Goal: Task Accomplishment & Management: Use online tool/utility

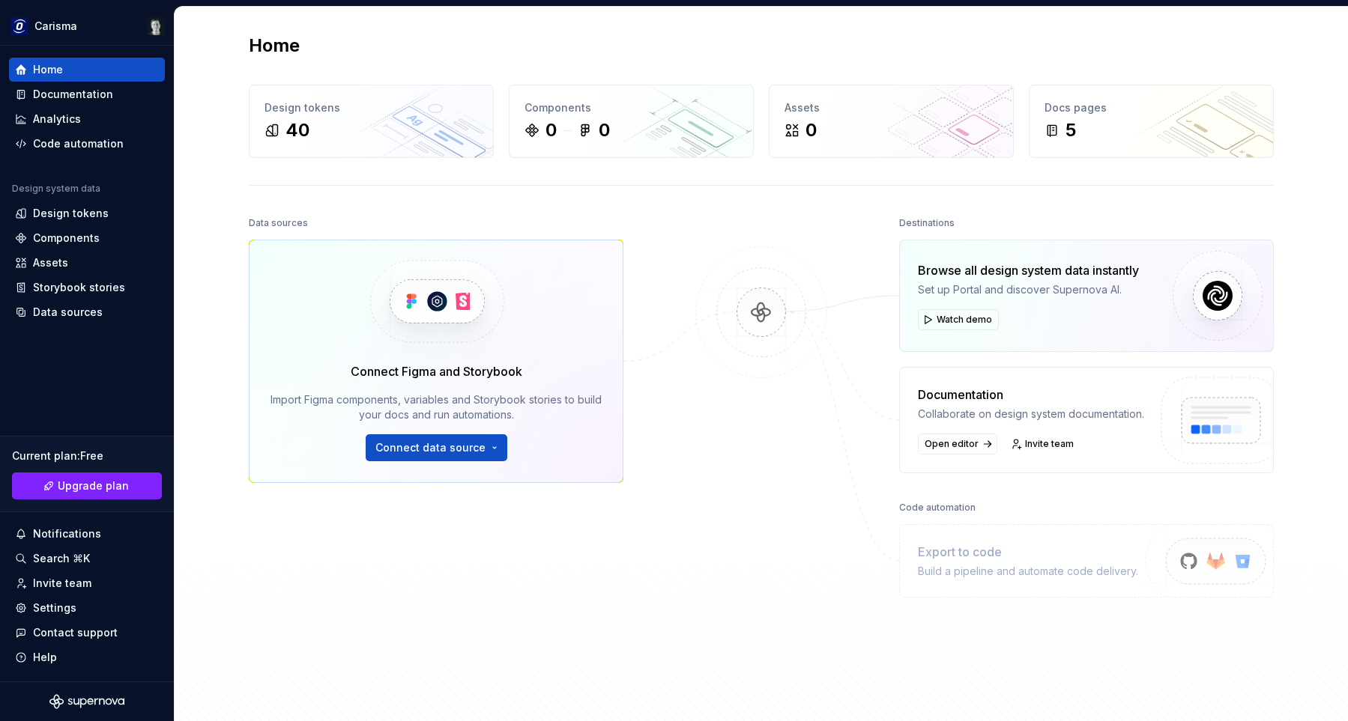
click at [701, 208] on div "Home Design tokens 40 Components 0 0 Assets 0 Docs pages 5 Data sources Connect…" at bounding box center [761, 370] width 1079 height 726
click at [99, 28] on html "Carisma Home Documentation Analytics Code automation Design system data Design …" at bounding box center [674, 360] width 1348 height 721
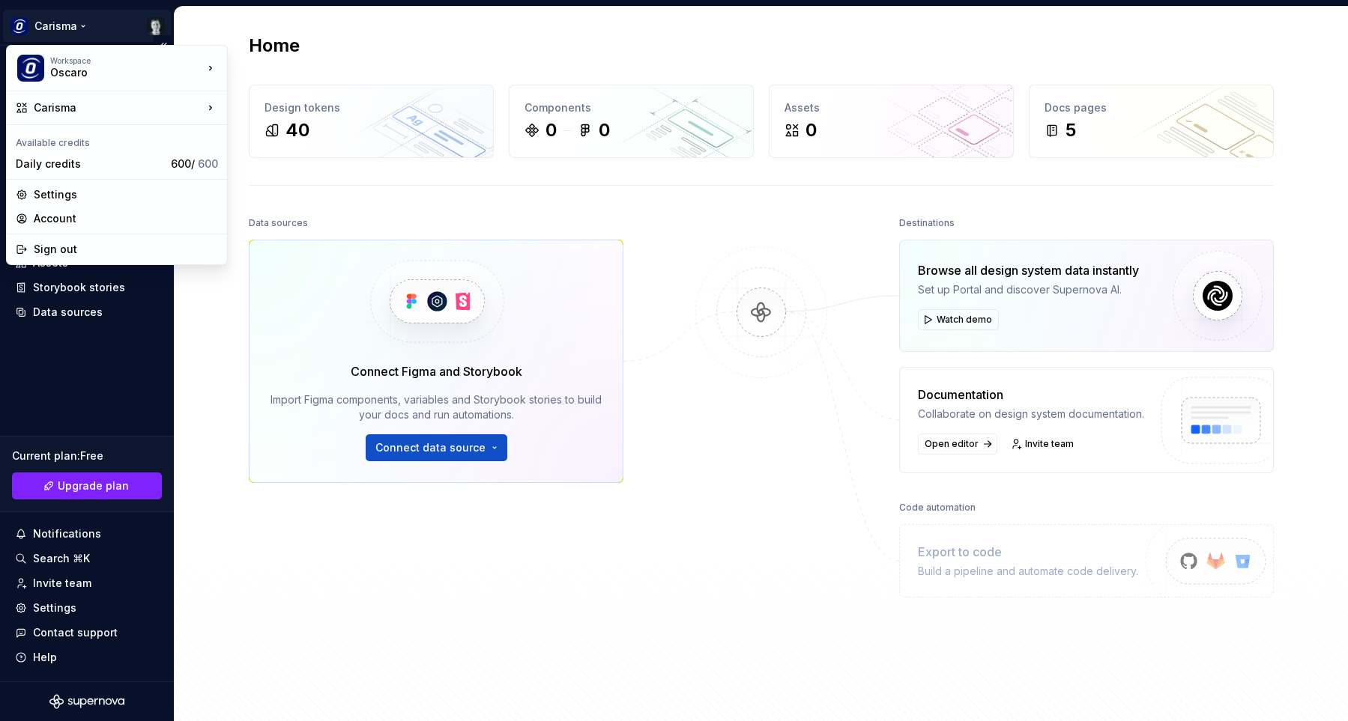
click at [99, 28] on html "Carisma Home Documentation Analytics Code automation Design system data Design …" at bounding box center [674, 360] width 1348 height 721
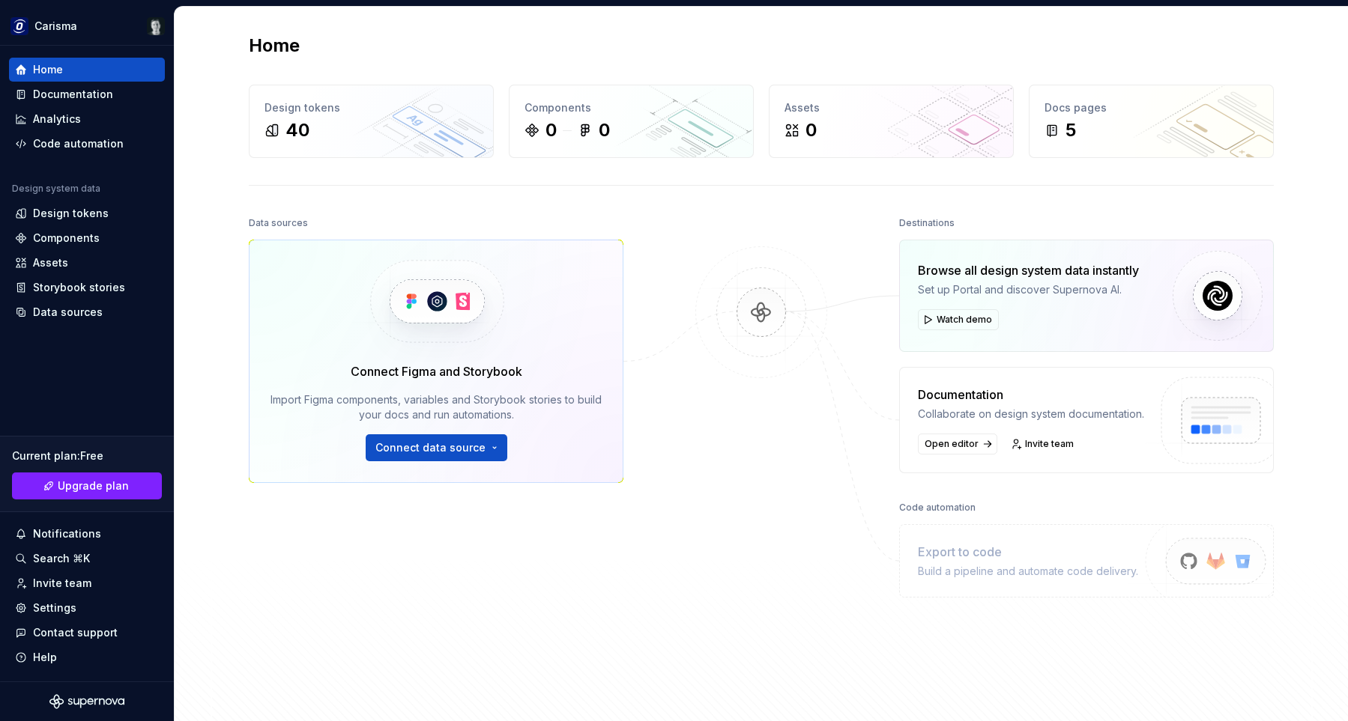
click at [691, 220] on div at bounding box center [761, 429] width 150 height 433
click at [108, 210] on div "Design tokens" at bounding box center [87, 213] width 144 height 15
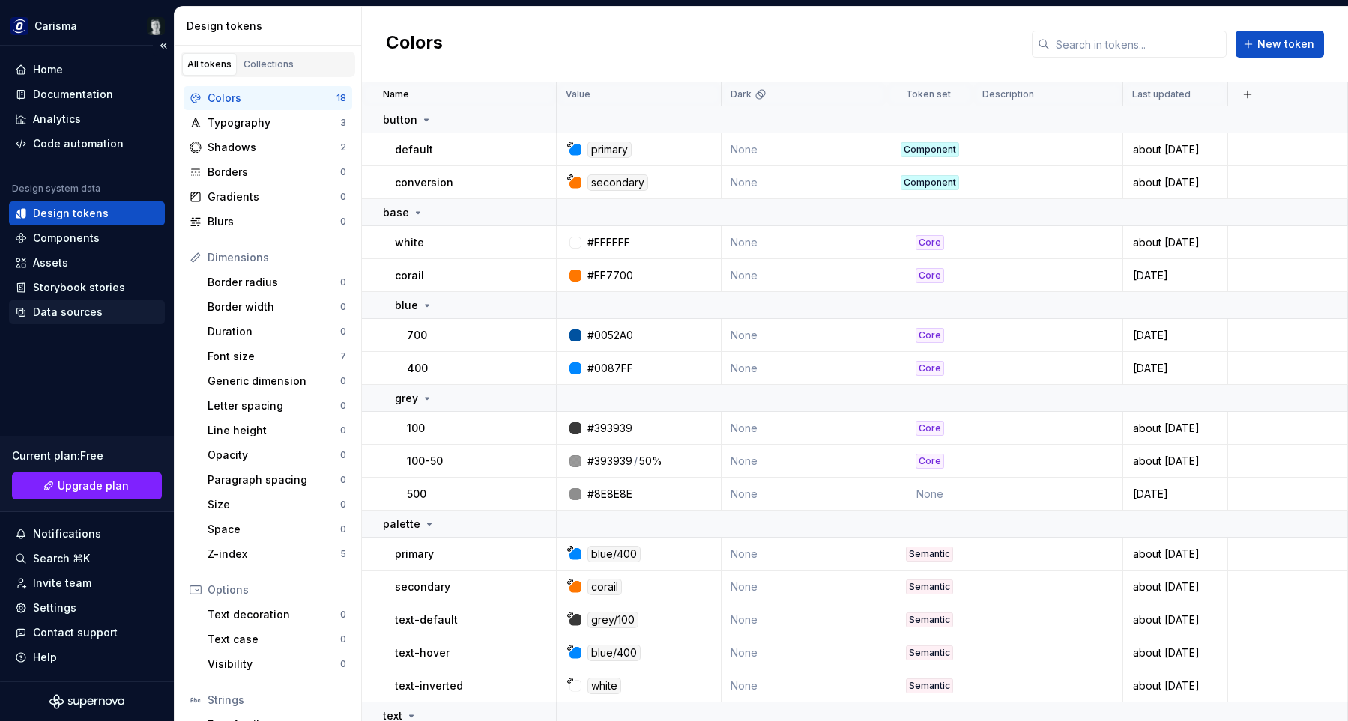
click at [79, 311] on div "Data sources" at bounding box center [68, 312] width 70 height 15
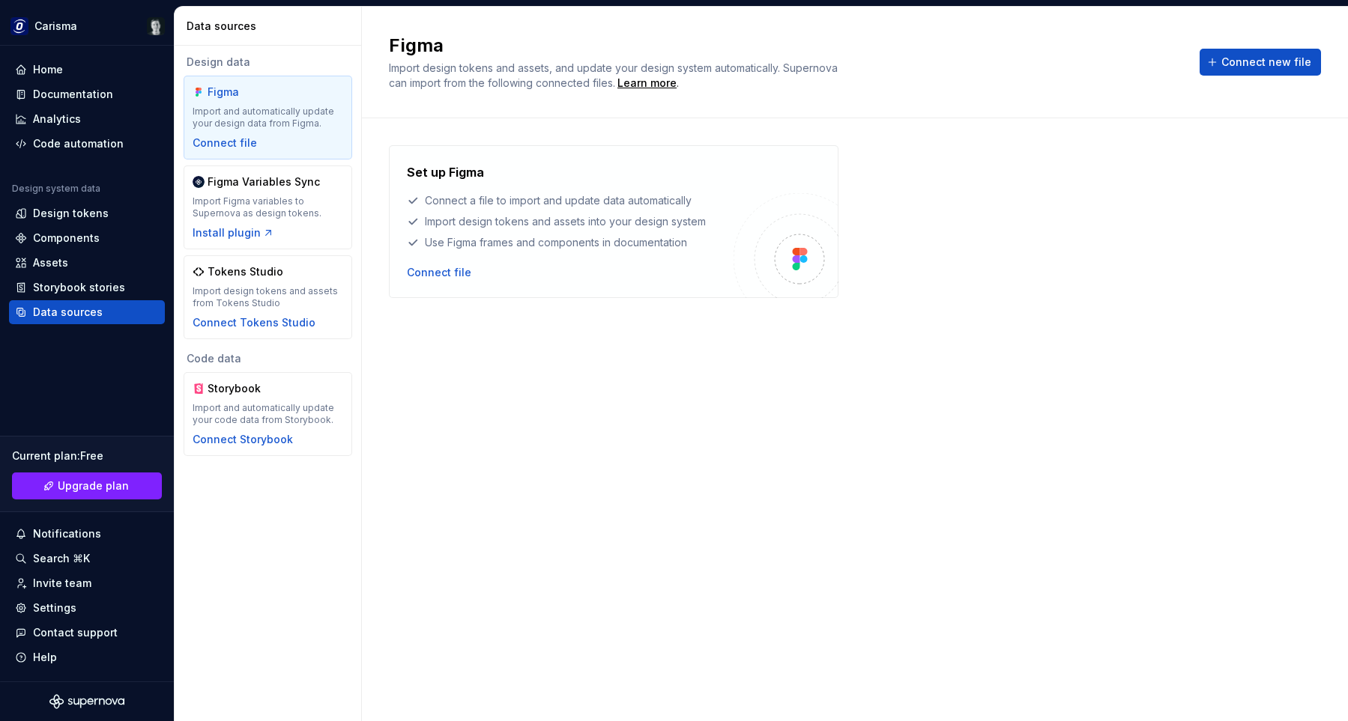
click at [1110, 201] on div "Set up Figma Connect a file to import and update data automatically Import desi…" at bounding box center [855, 221] width 932 height 153
click at [293, 211] on div "Import Figma variables to Supernova as design tokens." at bounding box center [268, 208] width 151 height 24
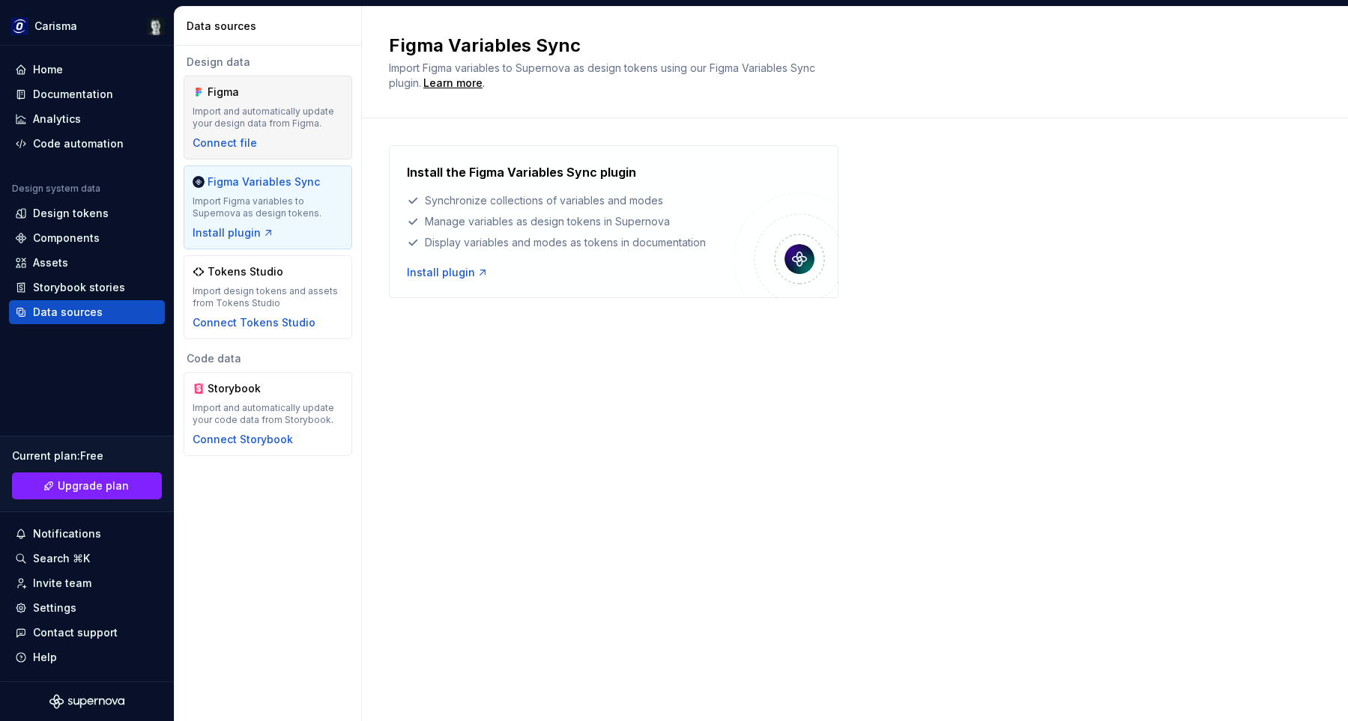
click at [294, 109] on div "Import and automatically update your design data from Figma." at bounding box center [268, 118] width 151 height 24
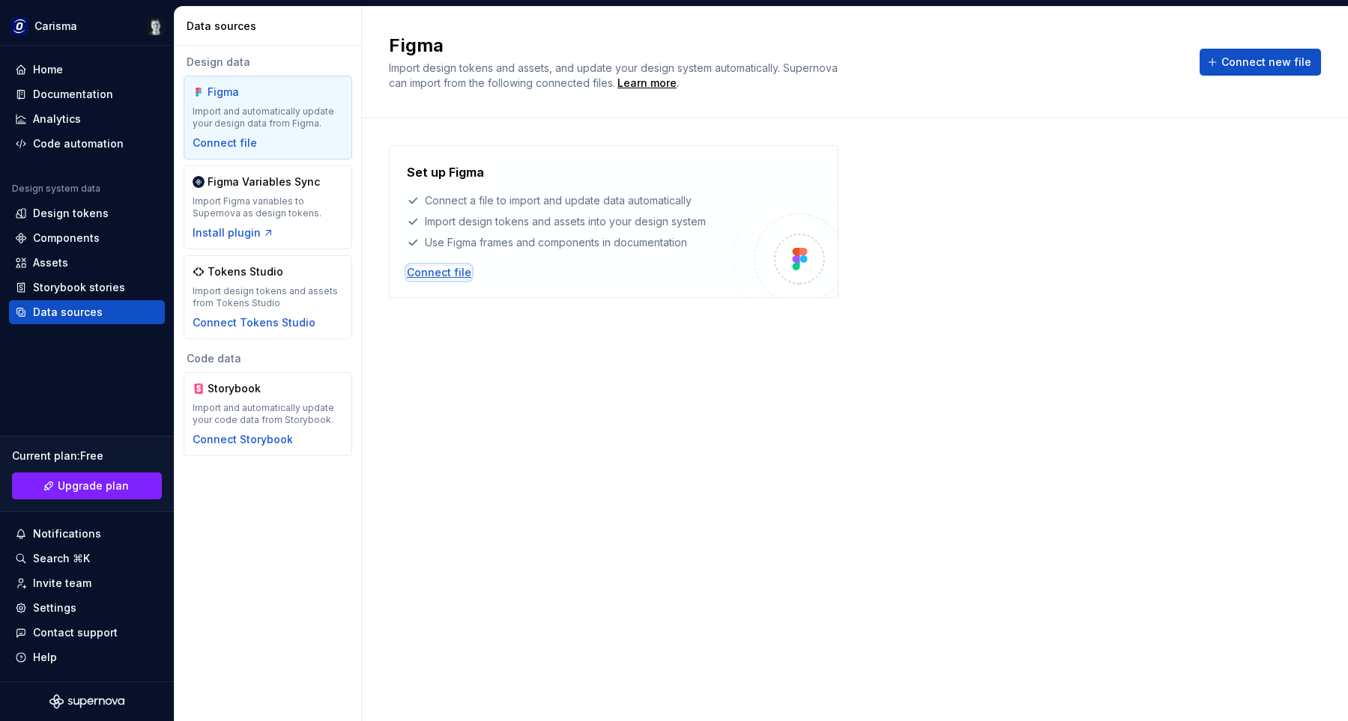
click at [450, 270] on div "Connect file" at bounding box center [439, 272] width 64 height 15
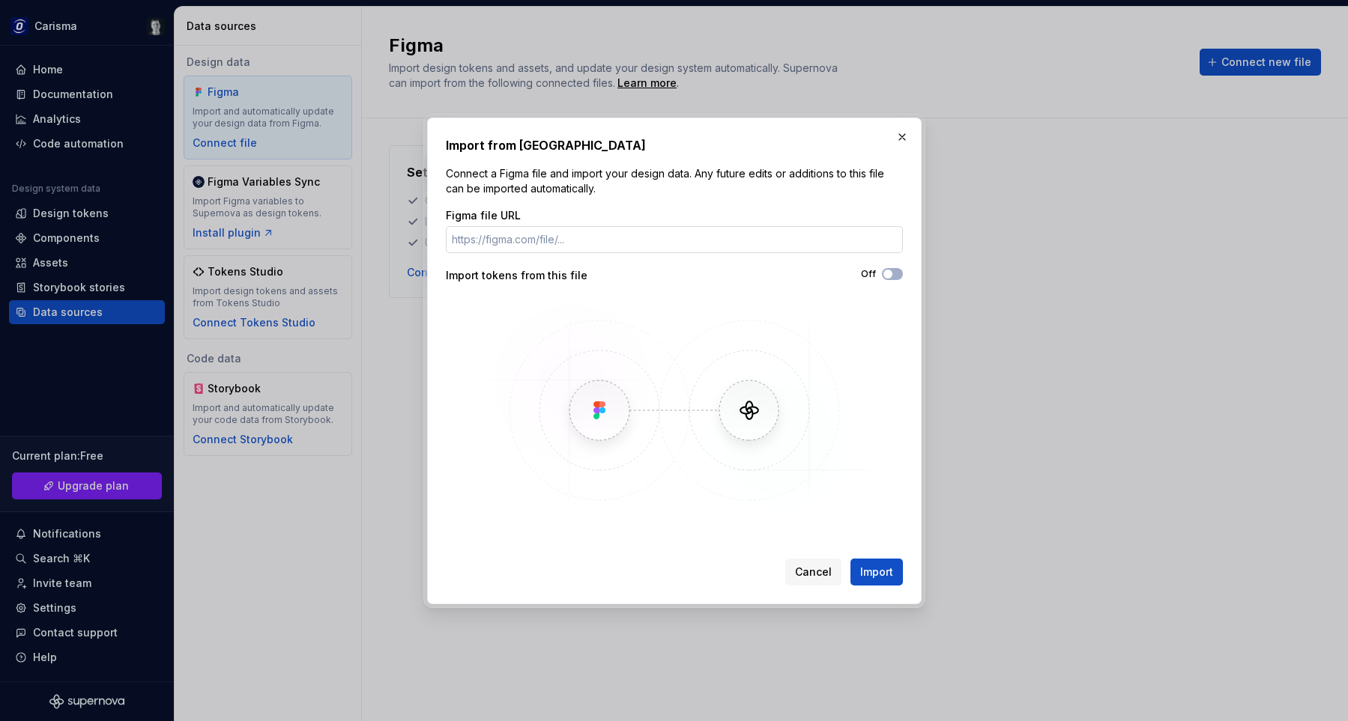
click at [654, 246] on input "Figma file URL" at bounding box center [674, 239] width 457 height 27
click at [904, 136] on button "button" at bounding box center [902, 137] width 21 height 21
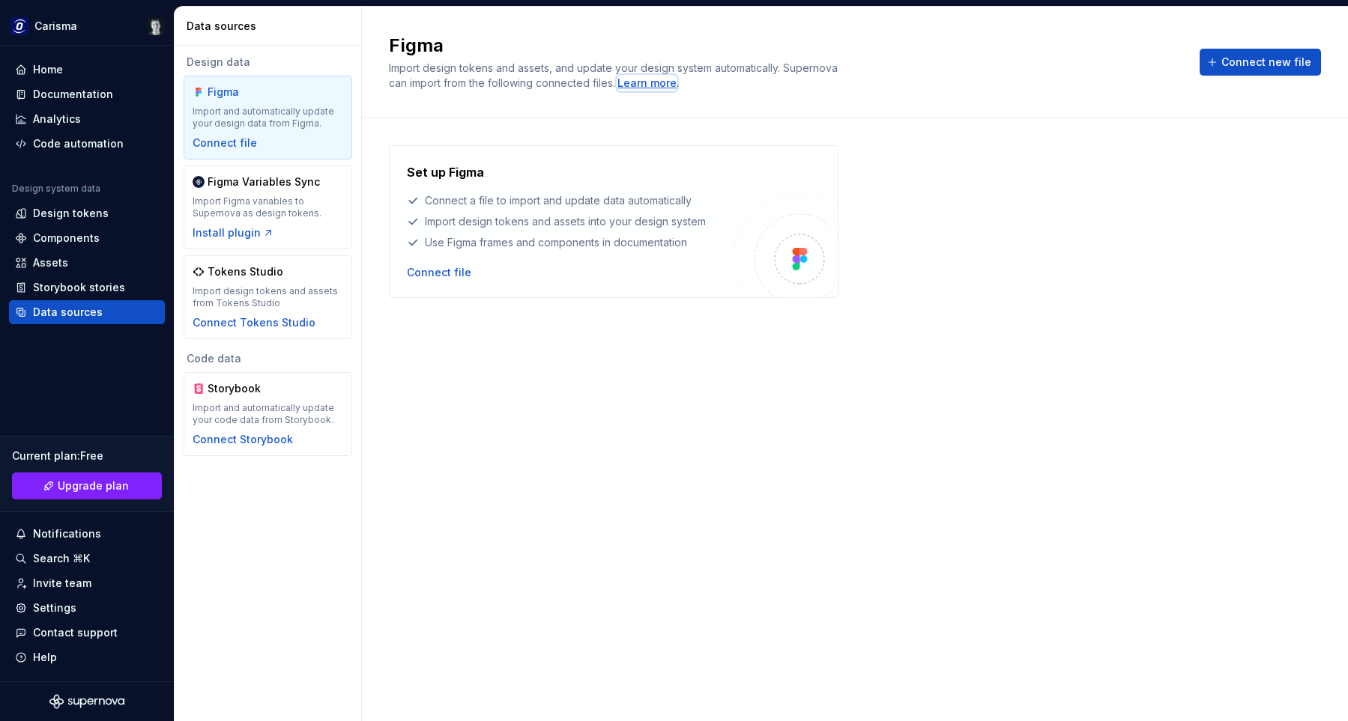
click at [677, 81] on div "Learn more" at bounding box center [646, 83] width 59 height 15
click at [937, 370] on div "Set up Figma Connect a file to import and update data automatically Import desi…" at bounding box center [855, 404] width 932 height 519
click at [968, 88] on div "Figma Import design tokens and assets, and update your design system automatica…" at bounding box center [785, 62] width 793 height 57
click at [1154, 172] on div "Set up Figma Connect a file to import and update data automatically Import desi…" at bounding box center [855, 221] width 932 height 153
click at [1069, 244] on div "Set up Figma Connect a file to import and update data automatically Import desi…" at bounding box center [855, 221] width 932 height 153
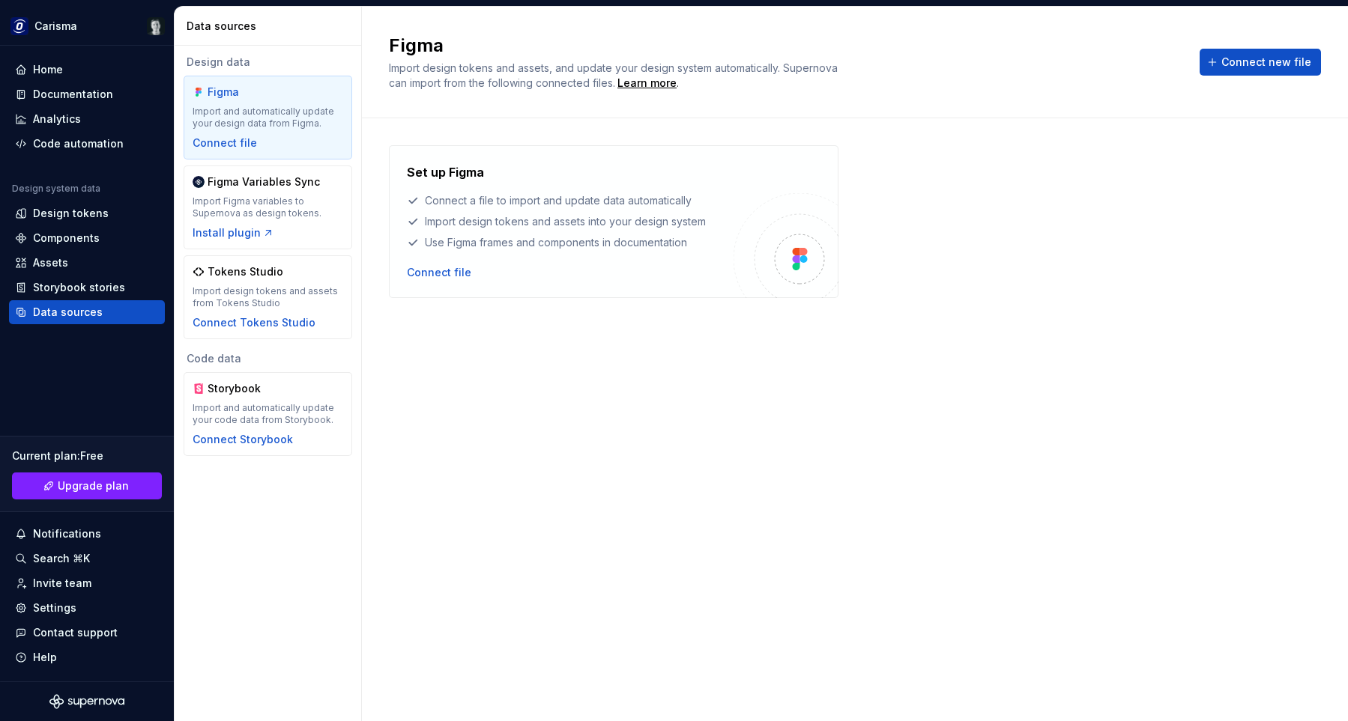
click at [1020, 124] on div "Set up Figma Connect a file to import and update data automatically Import desi…" at bounding box center [855, 419] width 932 height 603
click at [1035, 144] on div "Set up Figma Connect a file to import and update data automatically Import desi…" at bounding box center [855, 419] width 932 height 603
click at [1024, 72] on div "Figma Import design tokens and assets, and update your design system automatica…" at bounding box center [785, 62] width 793 height 57
click at [985, 75] on div "Figma Import design tokens and assets, and update your design system automatica…" at bounding box center [785, 62] width 793 height 57
click at [267, 210] on div "Import Figma variables to Supernova as design tokens." at bounding box center [268, 208] width 151 height 24
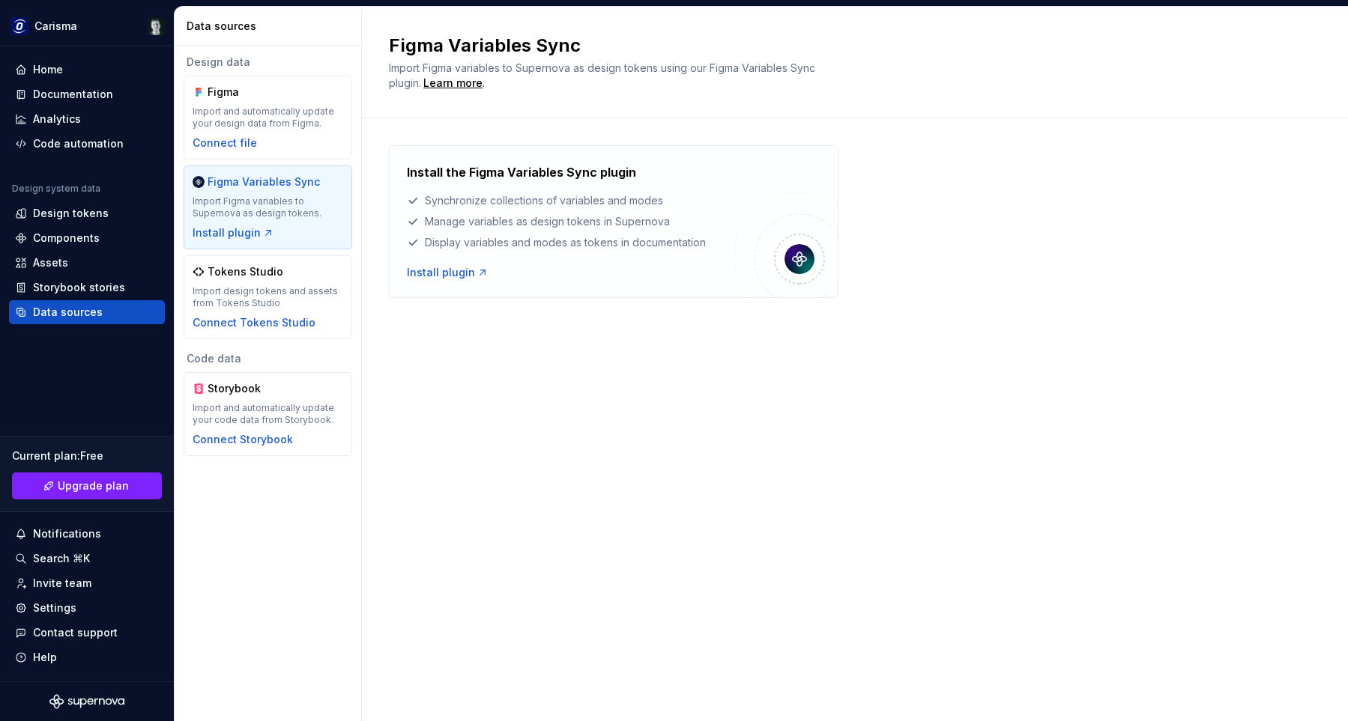
click at [634, 391] on div "Figma Variables Sync Import Figma variables to Supernova as design tokens using…" at bounding box center [855, 364] width 986 height 715
click at [447, 273] on div "Install plugin" at bounding box center [448, 272] width 82 height 15
click at [662, 479] on div "Figma Variables Sync Import Figma variables to Supernova as design tokens using…" at bounding box center [855, 364] width 986 height 715
click at [1032, 211] on div "Install the Figma Variables Sync plugin Synchronize collections of variables an…" at bounding box center [855, 221] width 932 height 153
click at [1008, 160] on div "Install the Figma Variables Sync plugin Synchronize collections of variables an…" at bounding box center [855, 221] width 932 height 153
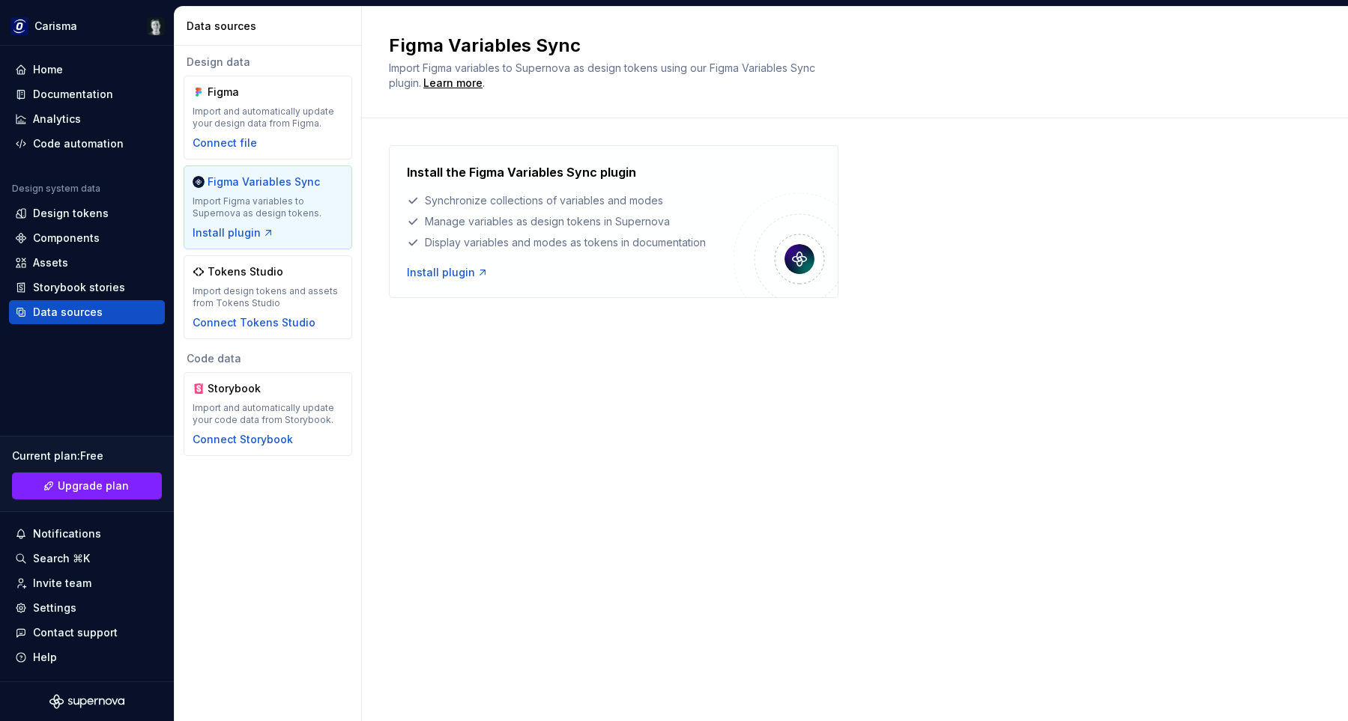
click at [1044, 91] on div "Figma Variables Sync Import Figma variables to Supernova as design tokens using…" at bounding box center [855, 63] width 986 height 112
click at [1020, 85] on div "Figma Variables Sync Import Figma variables to Supernova as design tokens using…" at bounding box center [846, 62] width 914 height 57
click at [985, 91] on div "Figma Variables Sync Import Figma variables to Supernova as design tokens using…" at bounding box center [855, 63] width 986 height 112
click at [950, 106] on div "Figma Variables Sync Import Figma variables to Supernova as design tokens using…" at bounding box center [855, 63] width 986 height 112
click at [902, 50] on h2 "Figma Variables Sync" at bounding box center [846, 46] width 914 height 24
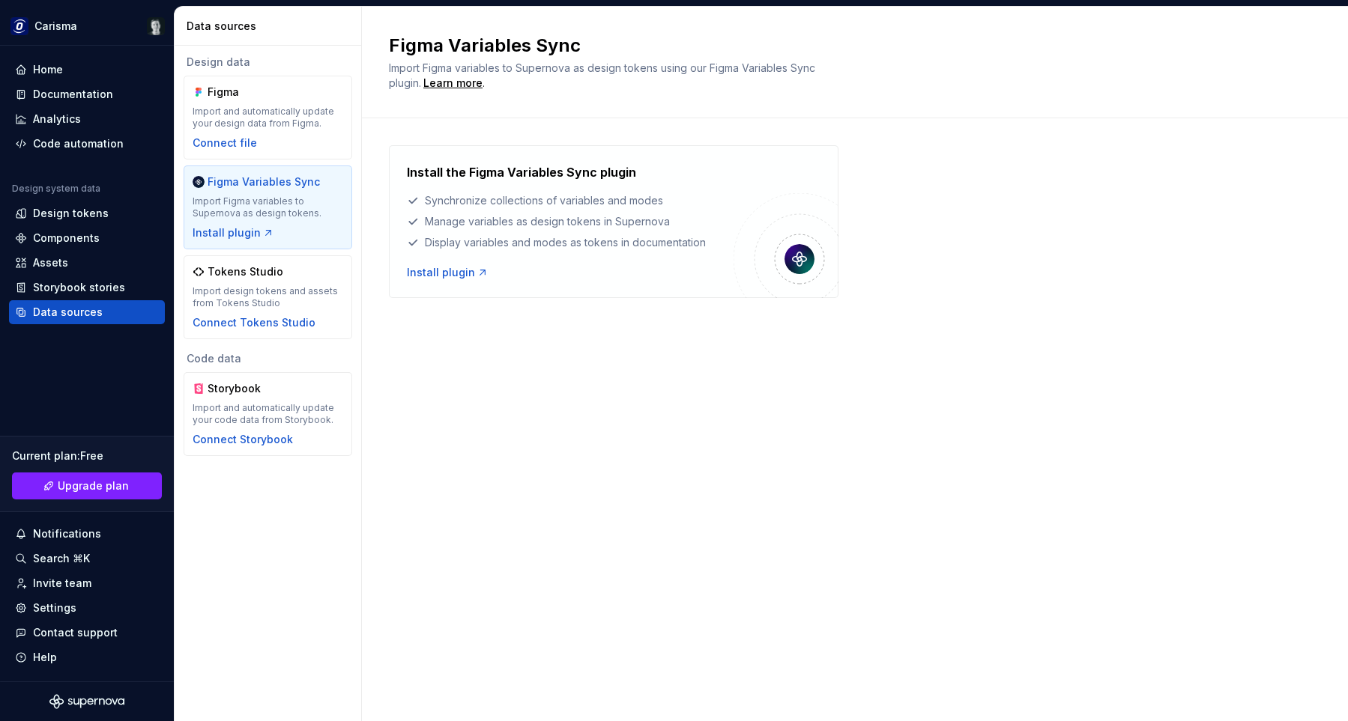
click at [613, 452] on div "Figma Variables Sync Import Figma variables to Supernova as design tokens using…" at bounding box center [855, 364] width 986 height 715
click at [508, 351] on div "Install the Figma Variables Sync plugin Synchronize collections of variables an…" at bounding box center [855, 236] width 932 height 237
click at [1115, 246] on div "Install the Figma Variables Sync plugin Synchronize collections of variables an…" at bounding box center [855, 221] width 932 height 153
click at [1116, 246] on div "Install the Figma Variables Sync plugin Synchronize collections of variables an…" at bounding box center [855, 221] width 932 height 153
click at [1104, 267] on div "Install the Figma Variables Sync plugin Synchronize collections of variables an…" at bounding box center [855, 221] width 932 height 153
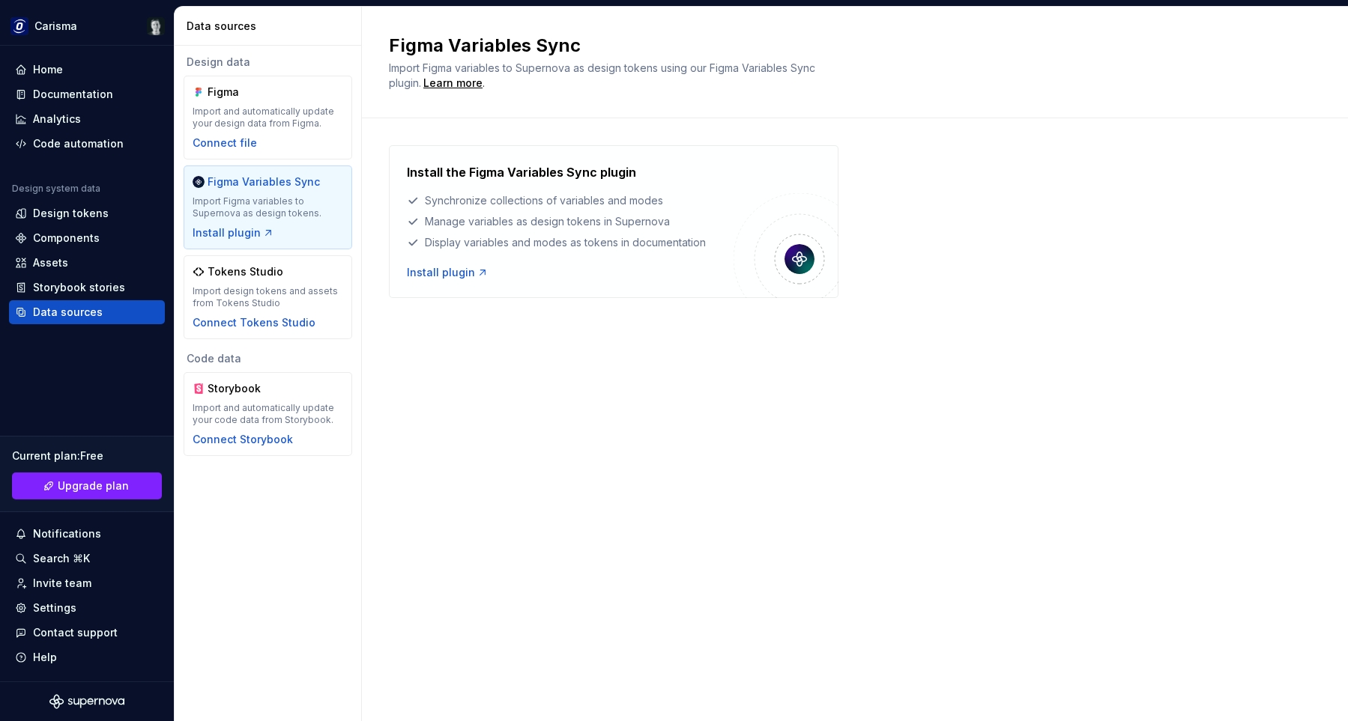
click at [1060, 464] on div "Figma Variables Sync Import Figma variables to Supernova as design tokens using…" at bounding box center [855, 364] width 986 height 715
click at [1040, 414] on div "Figma Variables Sync Import Figma variables to Supernova as design tokens using…" at bounding box center [855, 364] width 986 height 715
click at [1040, 72] on div "Figma Variables Sync Import Figma variables to Supernova as design tokens using…" at bounding box center [846, 62] width 914 height 57
click at [919, 481] on div "Figma Variables Sync Import Figma variables to Supernova as design tokens using…" at bounding box center [855, 364] width 986 height 715
click at [959, 335] on div "Install the Figma Variables Sync plugin Synchronize collections of variables an…" at bounding box center [855, 236] width 932 height 237
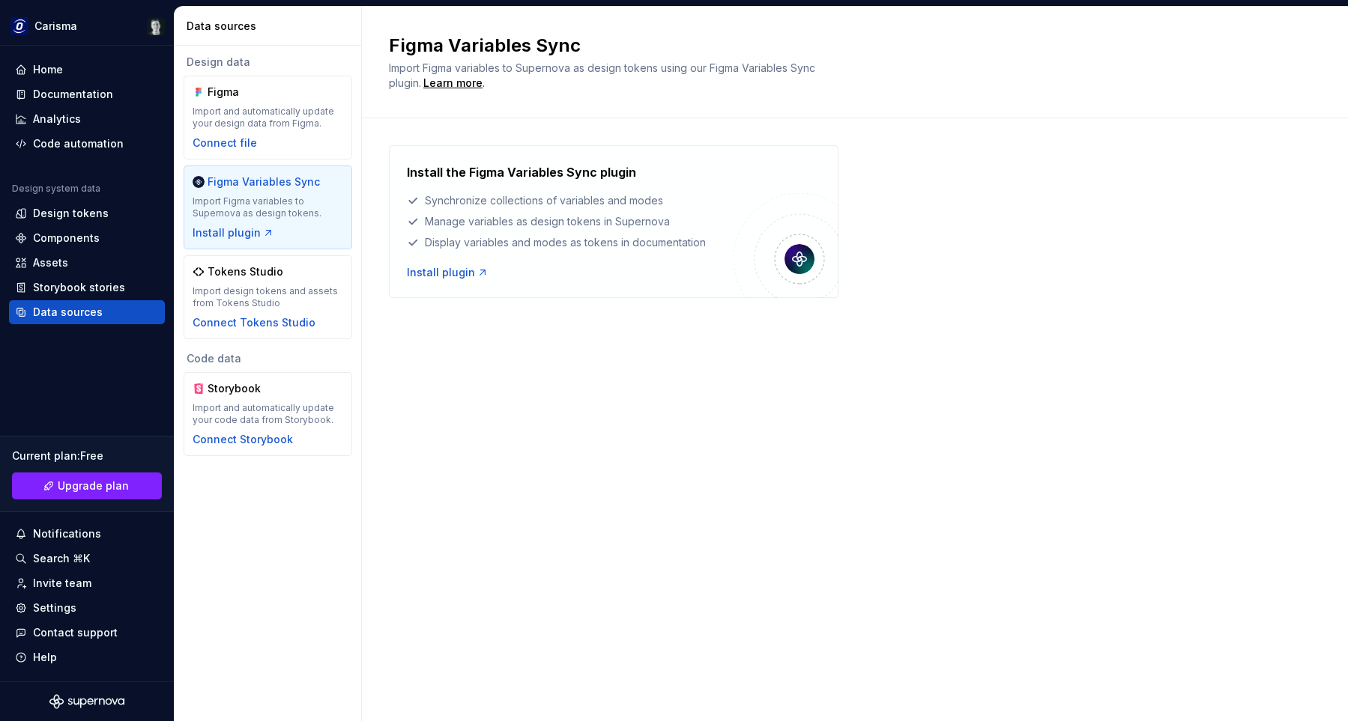
click at [880, 409] on div "Figma Variables Sync Import Figma variables to Supernova as design tokens using…" at bounding box center [855, 364] width 986 height 715
click at [622, 441] on div "Figma Variables Sync Import Figma variables to Supernova as design tokens using…" at bounding box center [855, 364] width 986 height 715
click at [44, 391] on div "Home Documentation Analytics Code automation Design system data Design tokens C…" at bounding box center [87, 364] width 174 height 636
click at [111, 363] on div "Home Documentation Analytics Code automation Design system data Design tokens C…" at bounding box center [87, 364] width 174 height 636
click at [100, 284] on div "Storybook stories" at bounding box center [79, 287] width 92 height 15
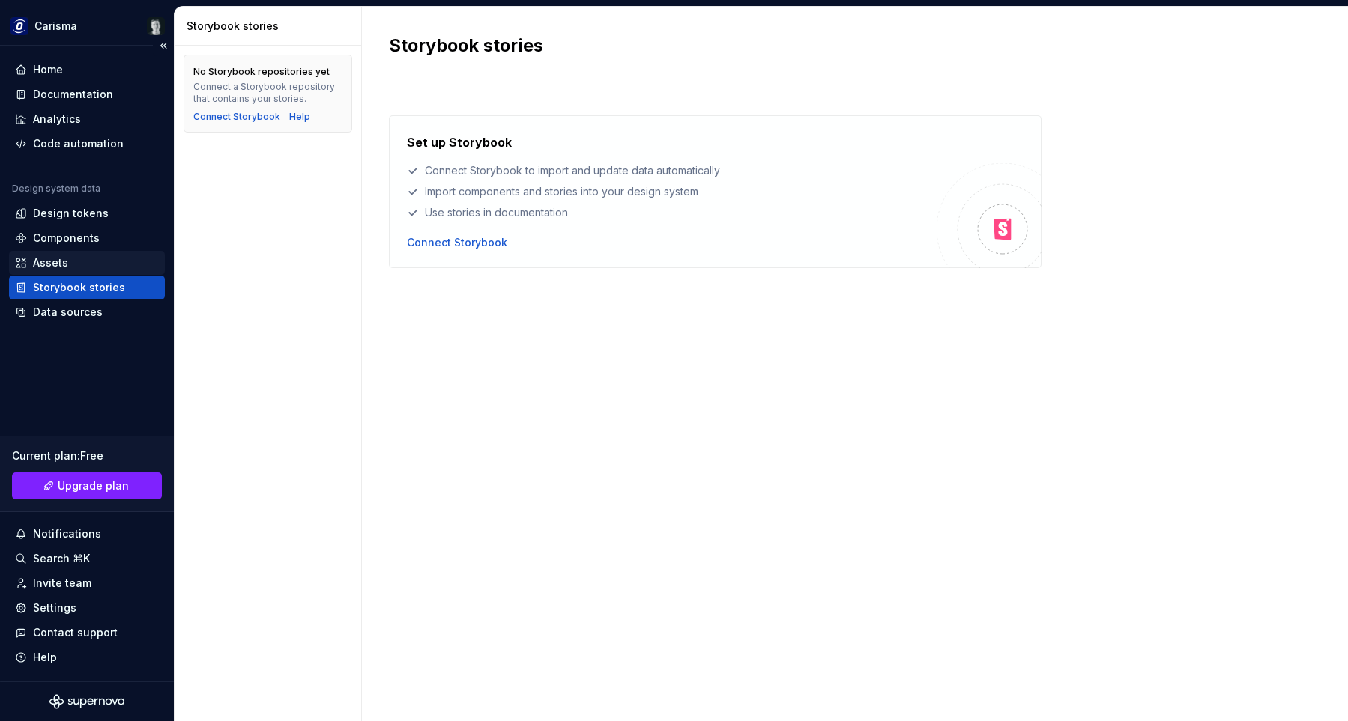
click at [79, 259] on div "Assets" at bounding box center [87, 262] width 144 height 15
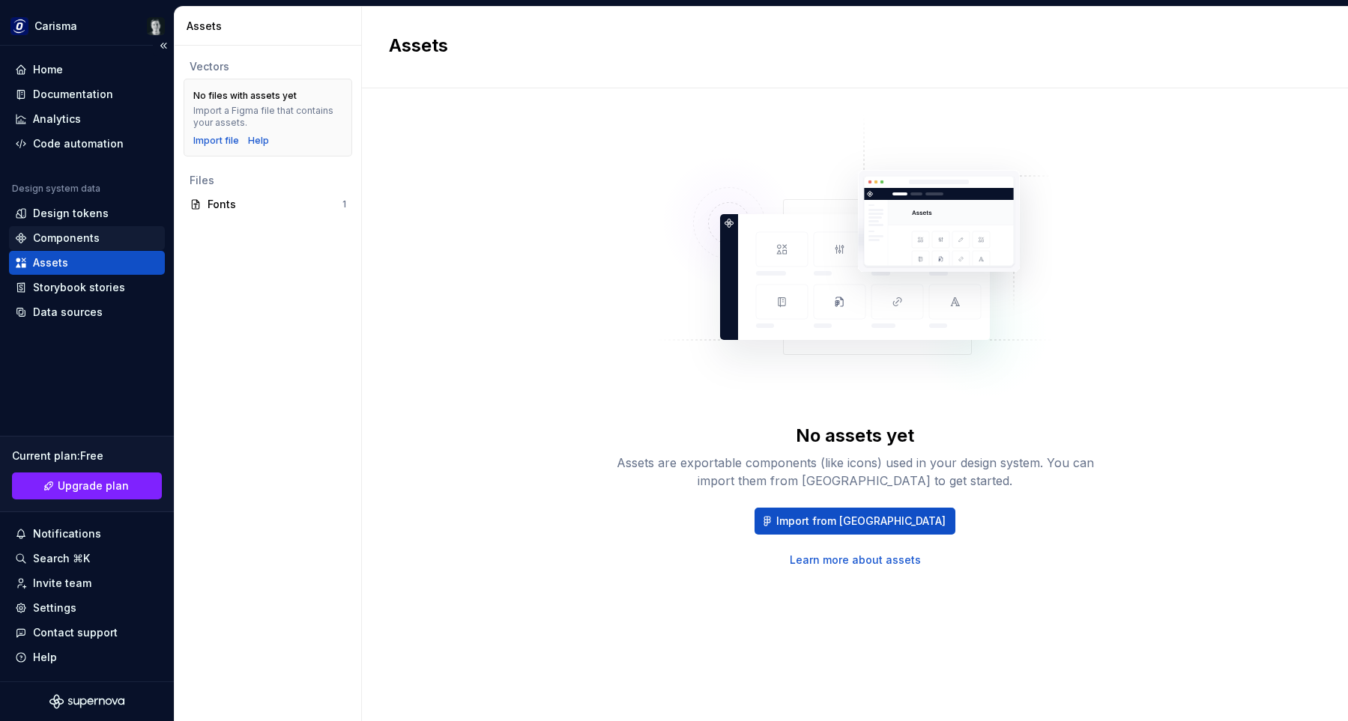
click at [80, 243] on div "Components" at bounding box center [66, 238] width 67 height 15
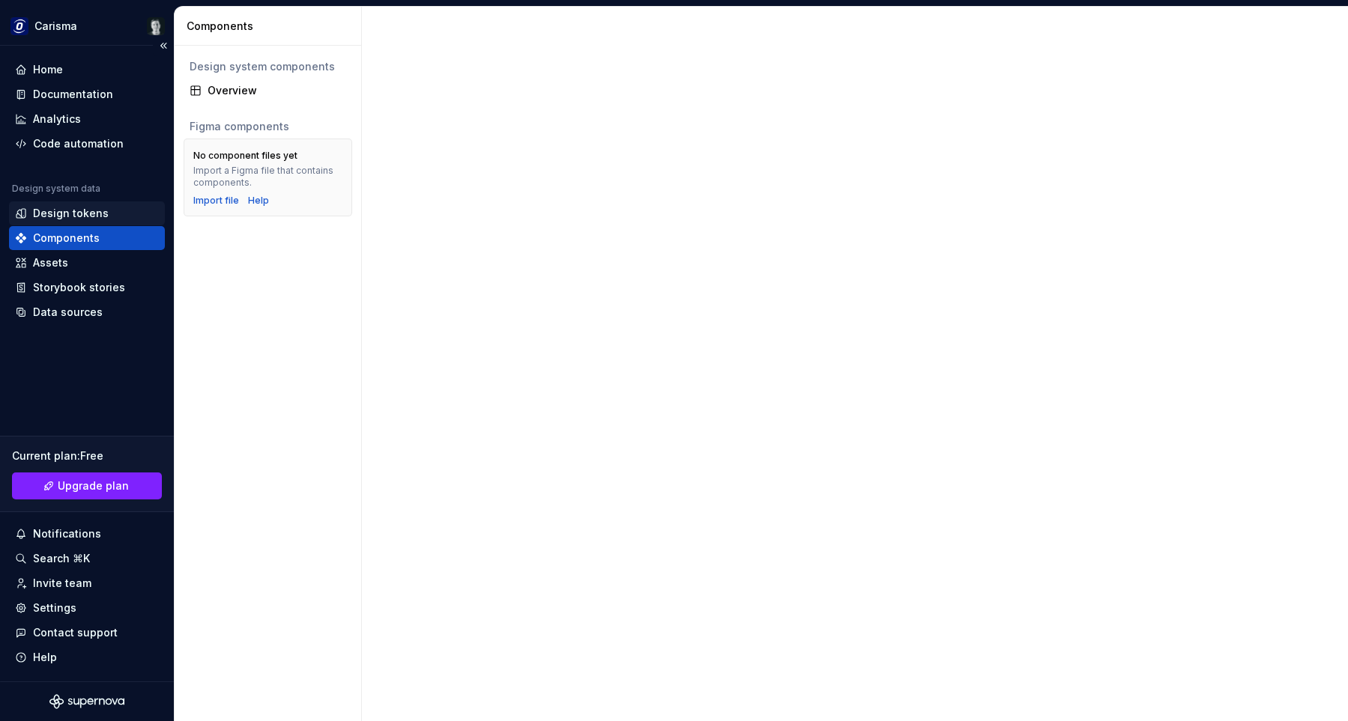
click at [85, 214] on div "Design tokens" at bounding box center [71, 213] width 76 height 15
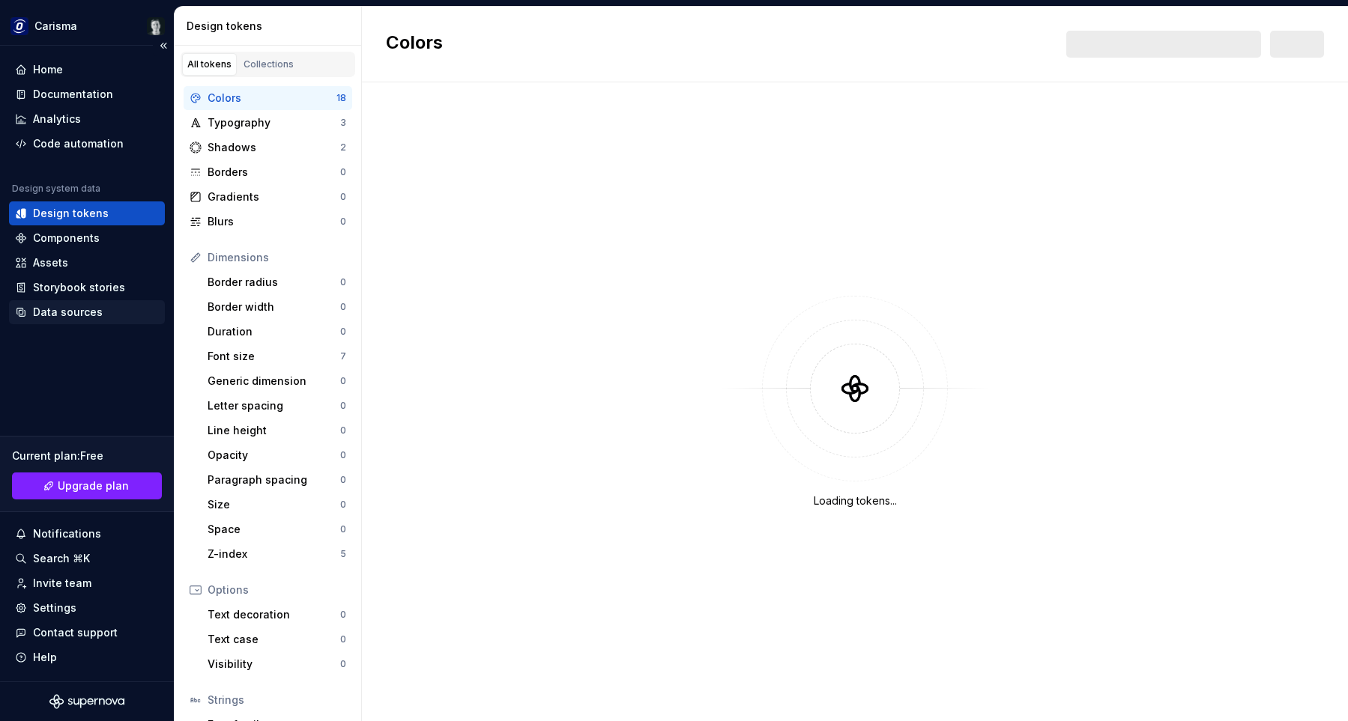
click at [79, 312] on div "Data sources" at bounding box center [68, 312] width 70 height 15
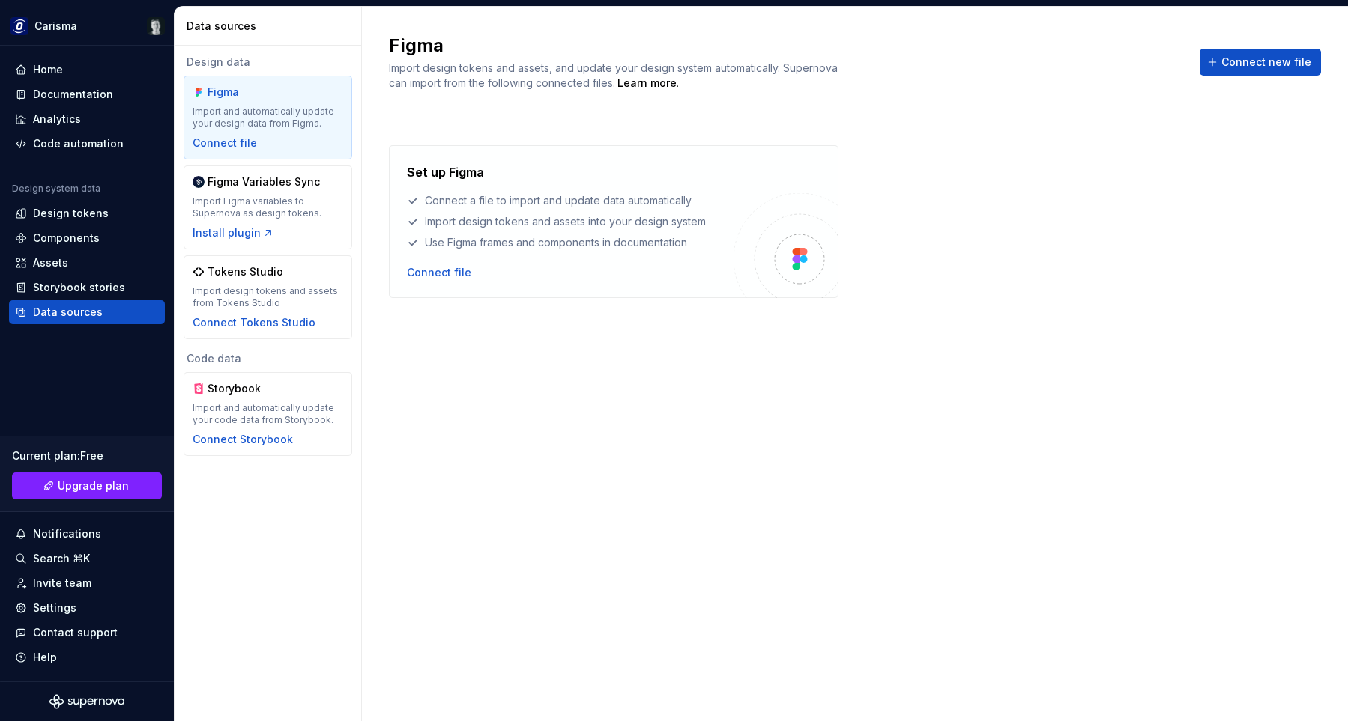
click at [563, 409] on div "Set up Figma Connect a file to import and update data automatically Import desi…" at bounding box center [855, 404] width 932 height 519
click at [230, 234] on div "Install plugin" at bounding box center [234, 233] width 82 height 15
click at [656, 400] on div "Set up Figma Connect a file to import and update data automatically Import desi…" at bounding box center [855, 404] width 932 height 519
click at [64, 210] on div "Design tokens" at bounding box center [71, 213] width 76 height 15
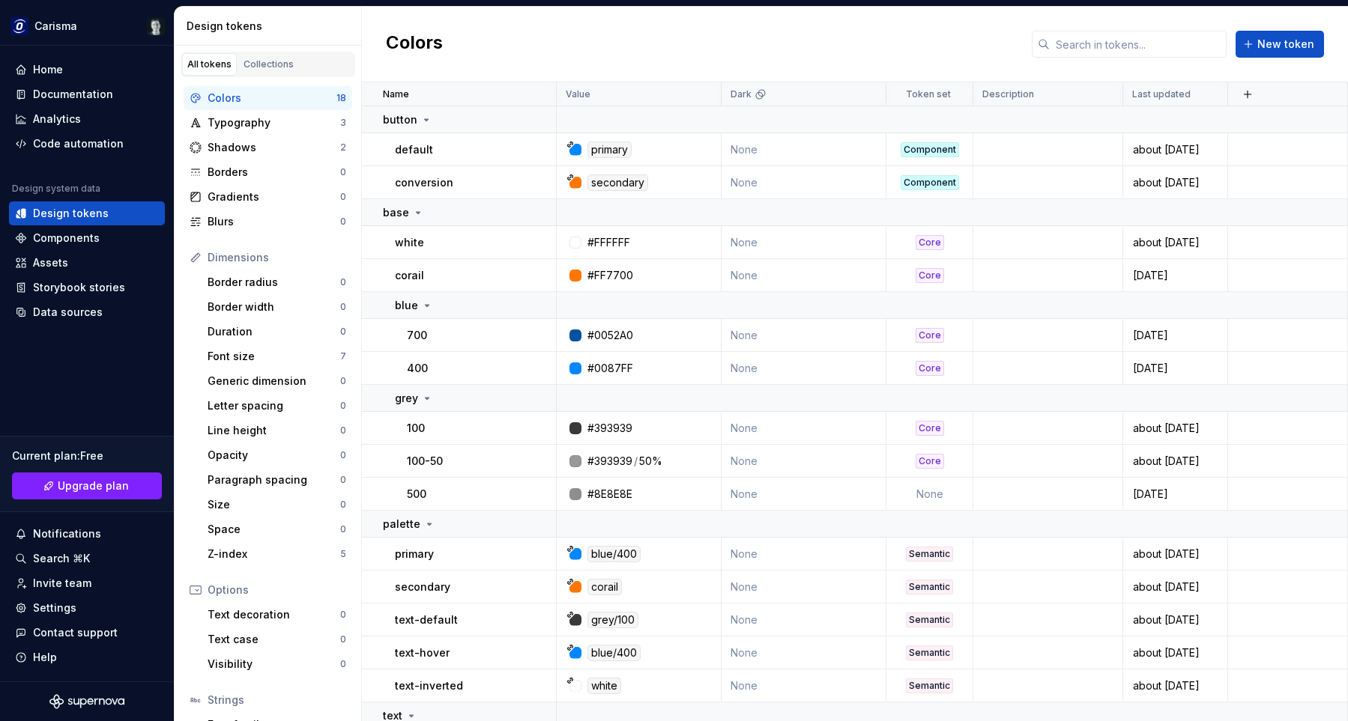
click at [935, 32] on div "Colors New token" at bounding box center [855, 45] width 986 height 76
click at [924, 36] on div "Colors New token" at bounding box center [855, 45] width 986 height 76
click at [270, 117] on div "Typography" at bounding box center [274, 122] width 133 height 15
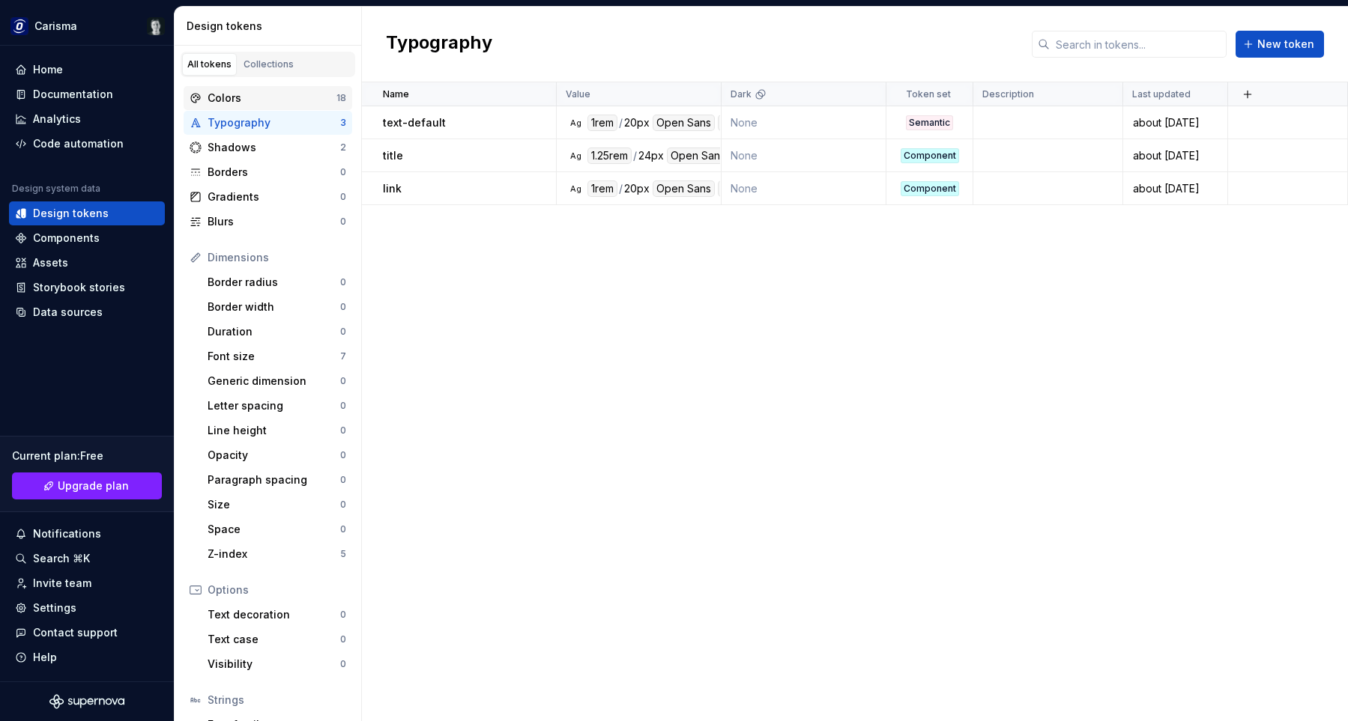
click at [275, 98] on div "Colors" at bounding box center [272, 98] width 129 height 15
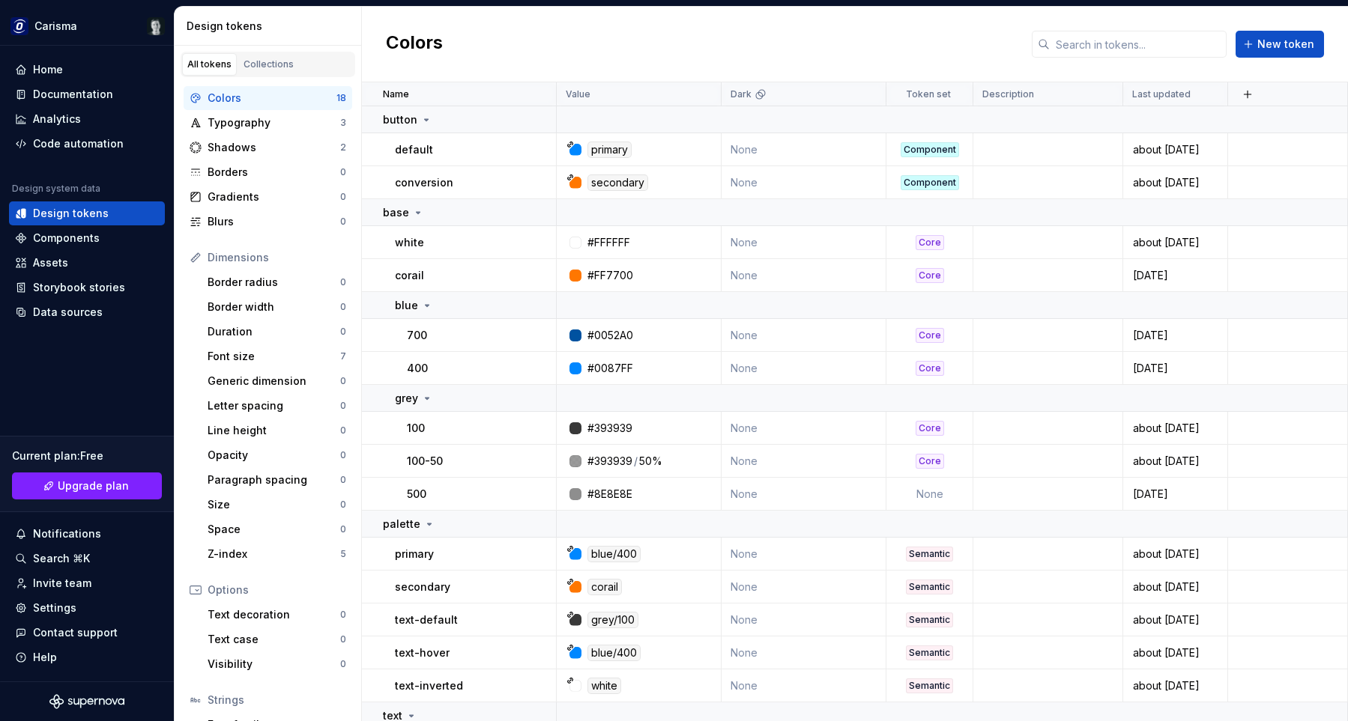
click at [840, 44] on div "Colors New token" at bounding box center [855, 45] width 986 height 76
click at [910, 25] on div "Colors New token" at bounding box center [855, 45] width 986 height 76
click at [910, 34] on div "Colors New token" at bounding box center [855, 45] width 986 height 76
click at [951, 41] on div "Colors New token" at bounding box center [855, 45] width 986 height 76
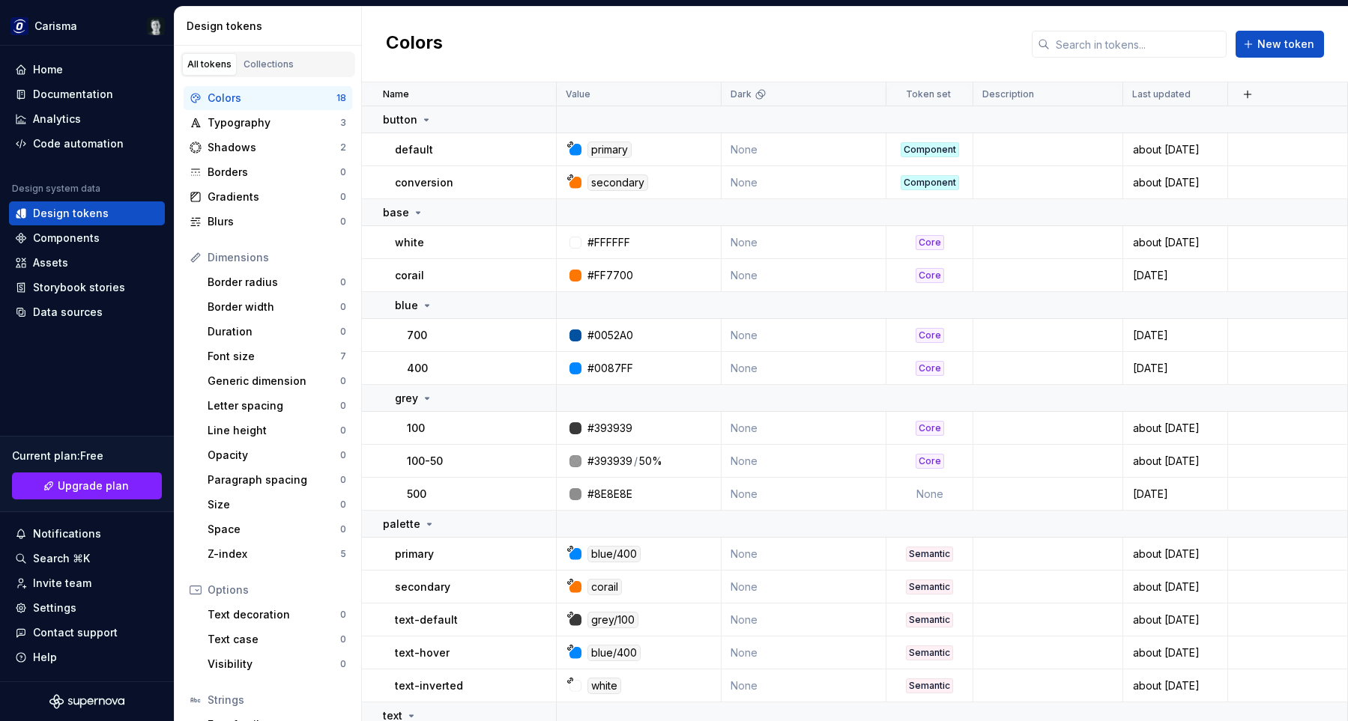
click at [951, 28] on div "Colors New token" at bounding box center [855, 45] width 986 height 76
click at [898, 33] on div "Colors New token" at bounding box center [855, 45] width 986 height 76
click at [908, 30] on div "Colors New token" at bounding box center [855, 45] width 986 height 76
click at [920, 40] on div "Colors New token" at bounding box center [855, 45] width 986 height 76
click at [926, 33] on div "Colors New token" at bounding box center [855, 45] width 986 height 76
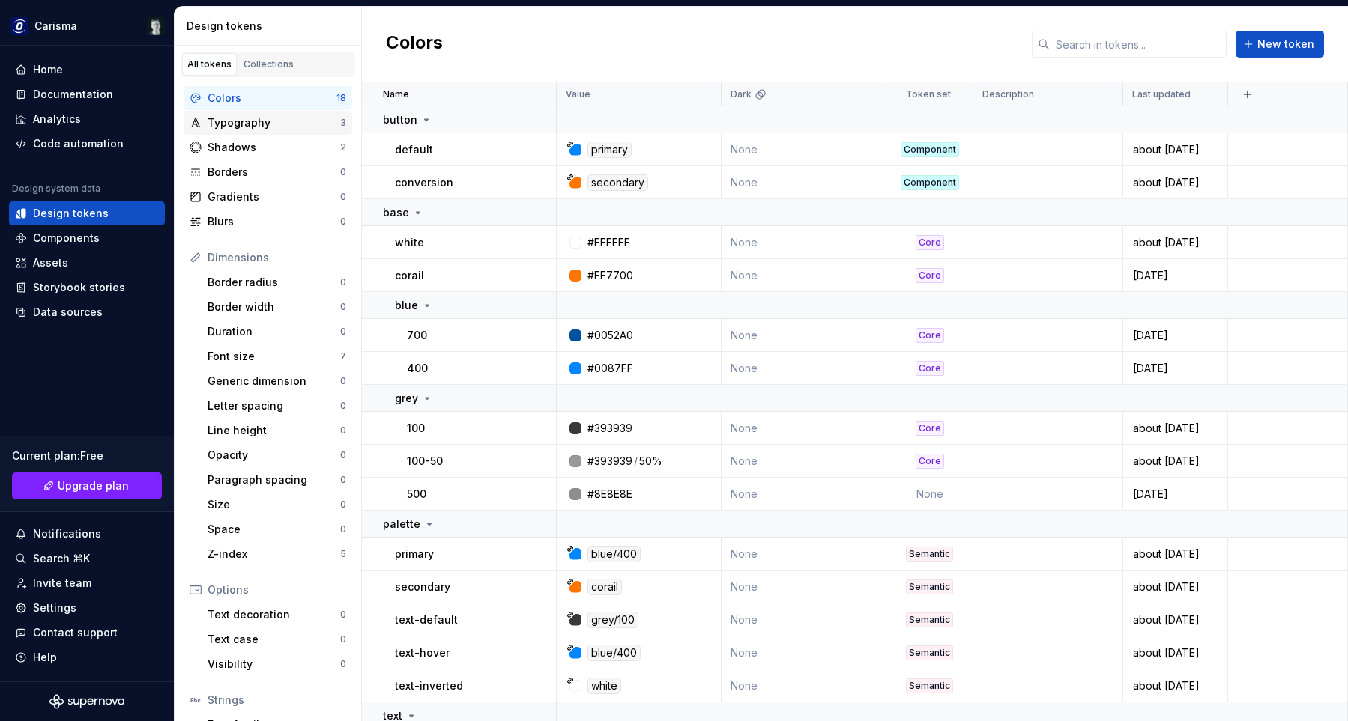
click at [328, 126] on div "Typography" at bounding box center [274, 122] width 133 height 15
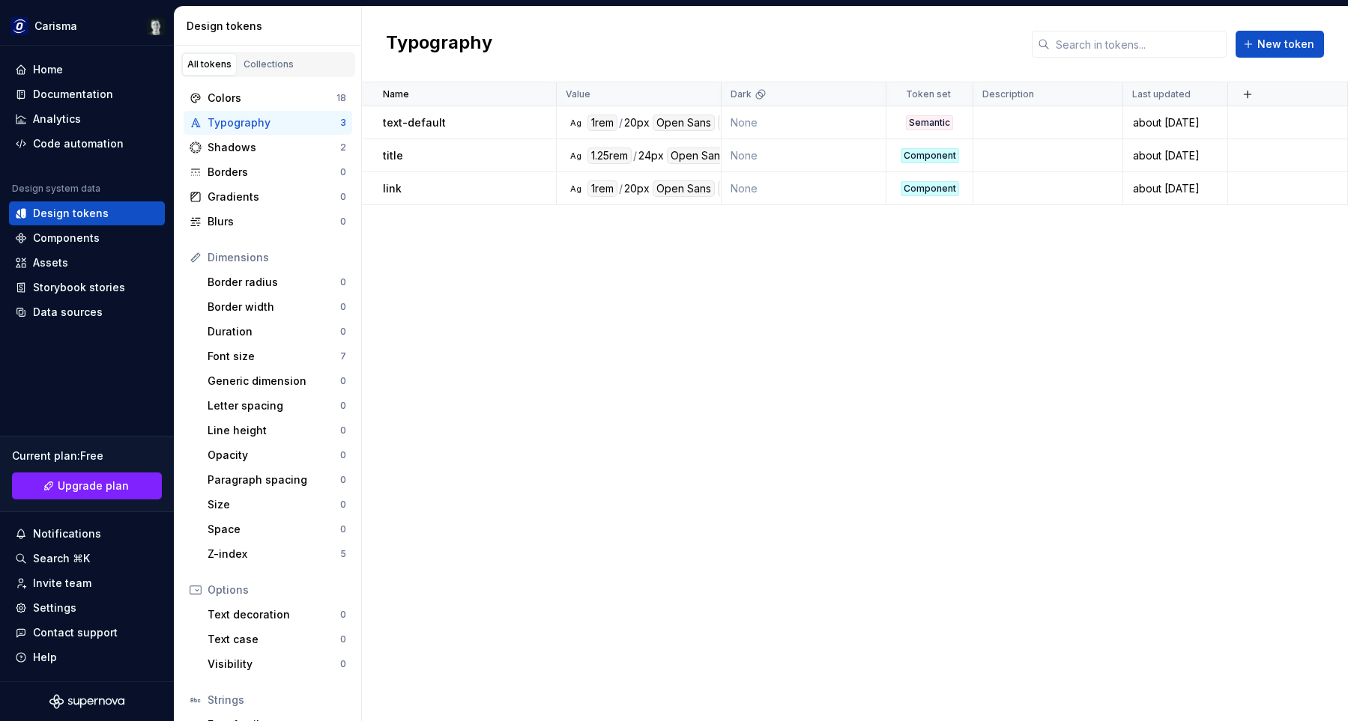
click at [605, 37] on div "Typography New token" at bounding box center [855, 45] width 986 height 76
click at [283, 96] on div "Colors" at bounding box center [272, 98] width 129 height 15
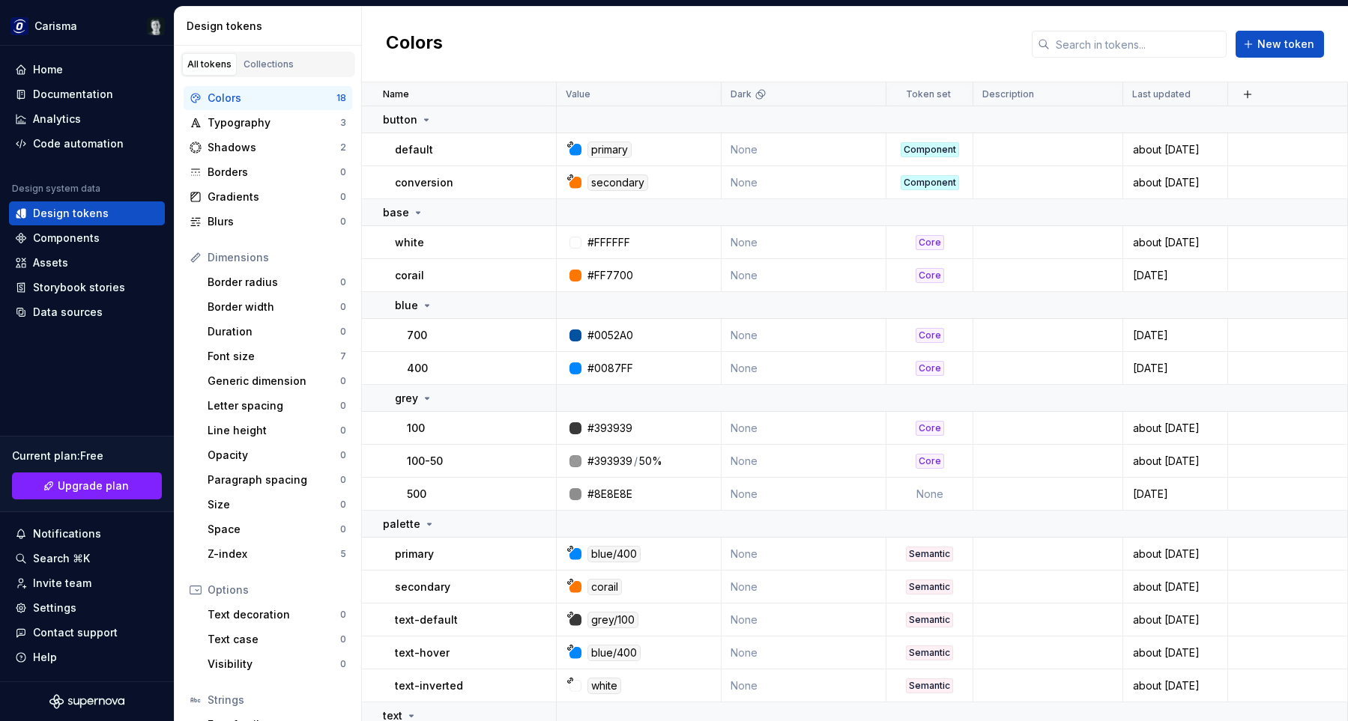
click at [630, 31] on div "Colors New token" at bounding box center [855, 45] width 986 height 76
click at [685, 48] on div "Colors New token" at bounding box center [855, 45] width 986 height 76
click at [694, 32] on div "Colors New token" at bounding box center [855, 45] width 986 height 76
click at [919, 37] on div "Colors New token" at bounding box center [855, 45] width 986 height 76
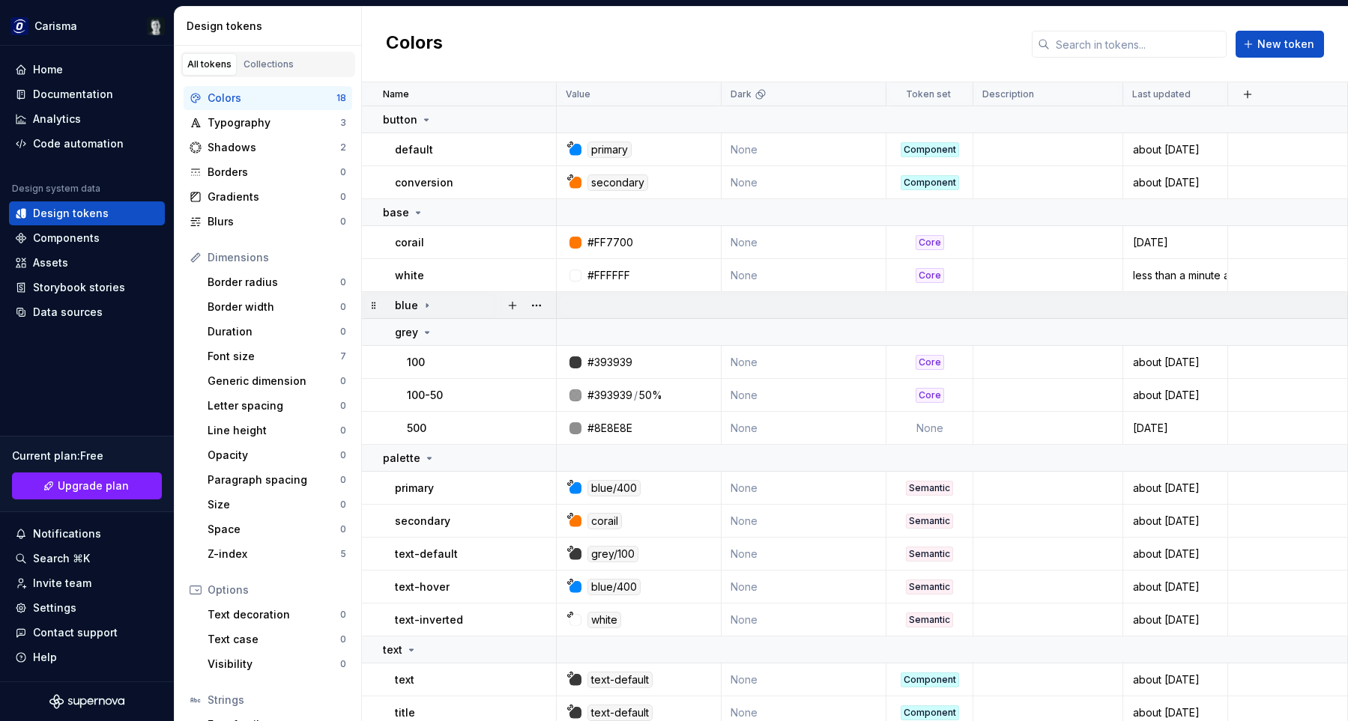
click at [387, 310] on td "blue" at bounding box center [459, 305] width 195 height 27
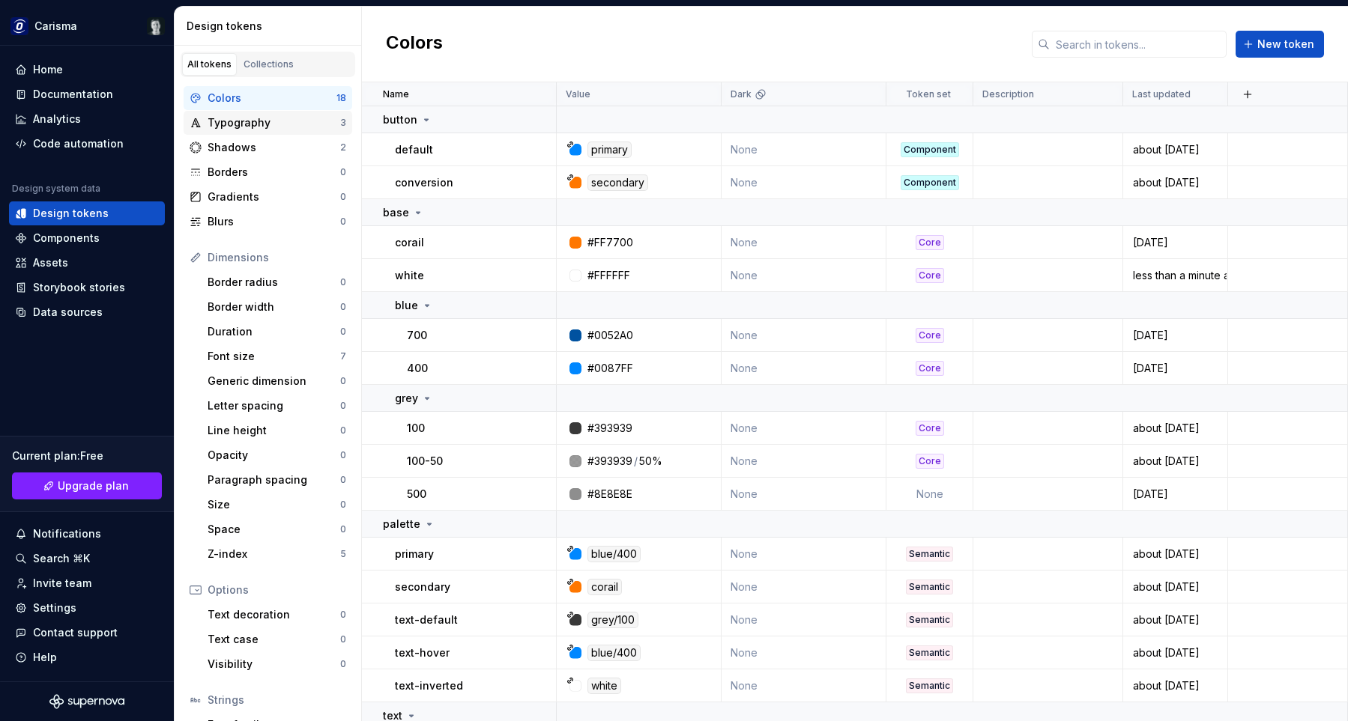
click at [294, 126] on div "Typography" at bounding box center [274, 122] width 133 height 15
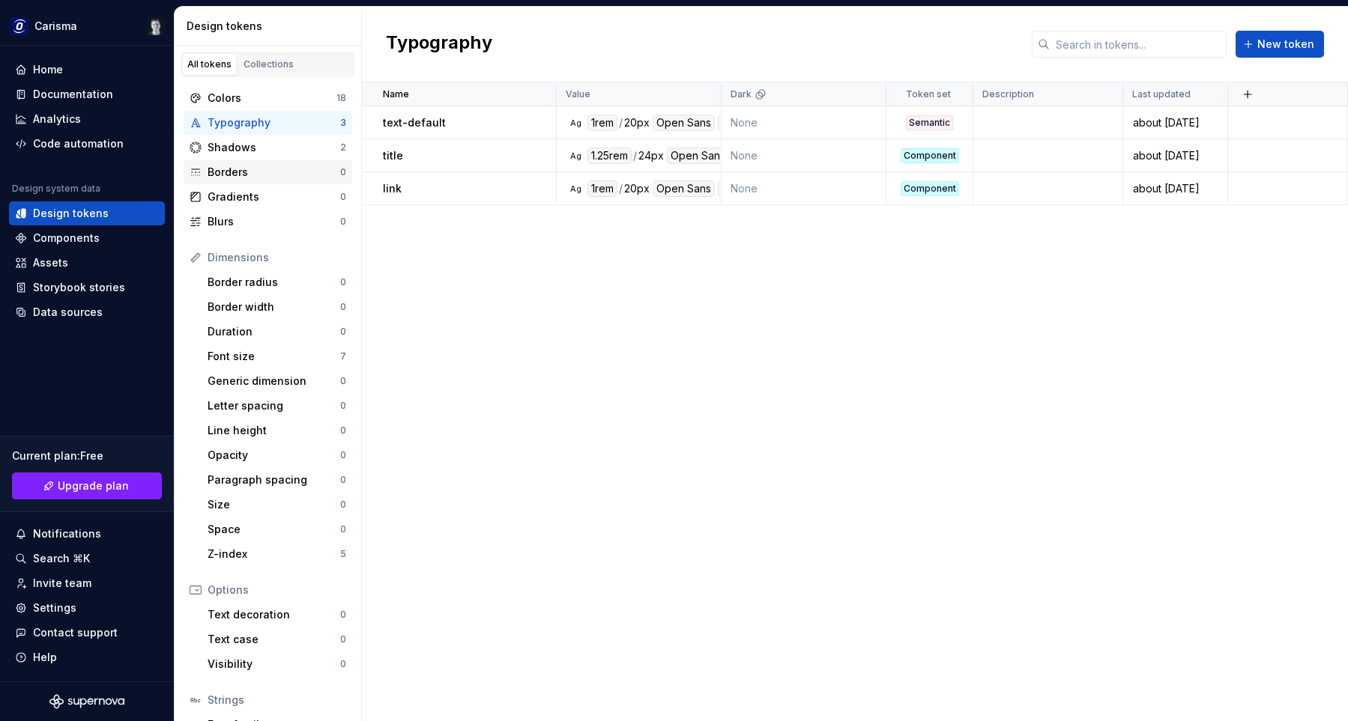
click at [261, 183] on div "Borders 0" at bounding box center [268, 172] width 169 height 24
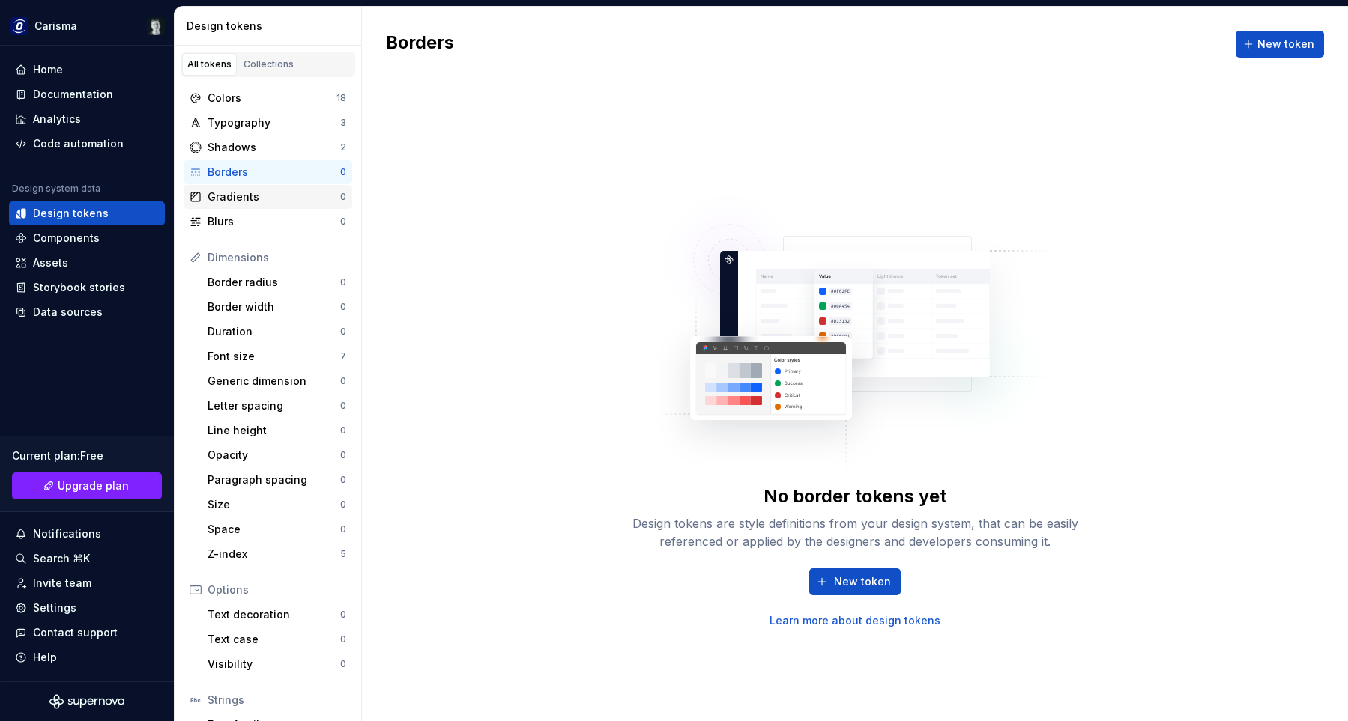
click at [252, 199] on div "Gradients" at bounding box center [274, 197] width 133 height 15
click at [252, 161] on div "Borders 0" at bounding box center [268, 172] width 169 height 24
click at [237, 199] on div "Gradients" at bounding box center [274, 197] width 133 height 15
click at [249, 181] on div "Borders 0" at bounding box center [268, 172] width 169 height 24
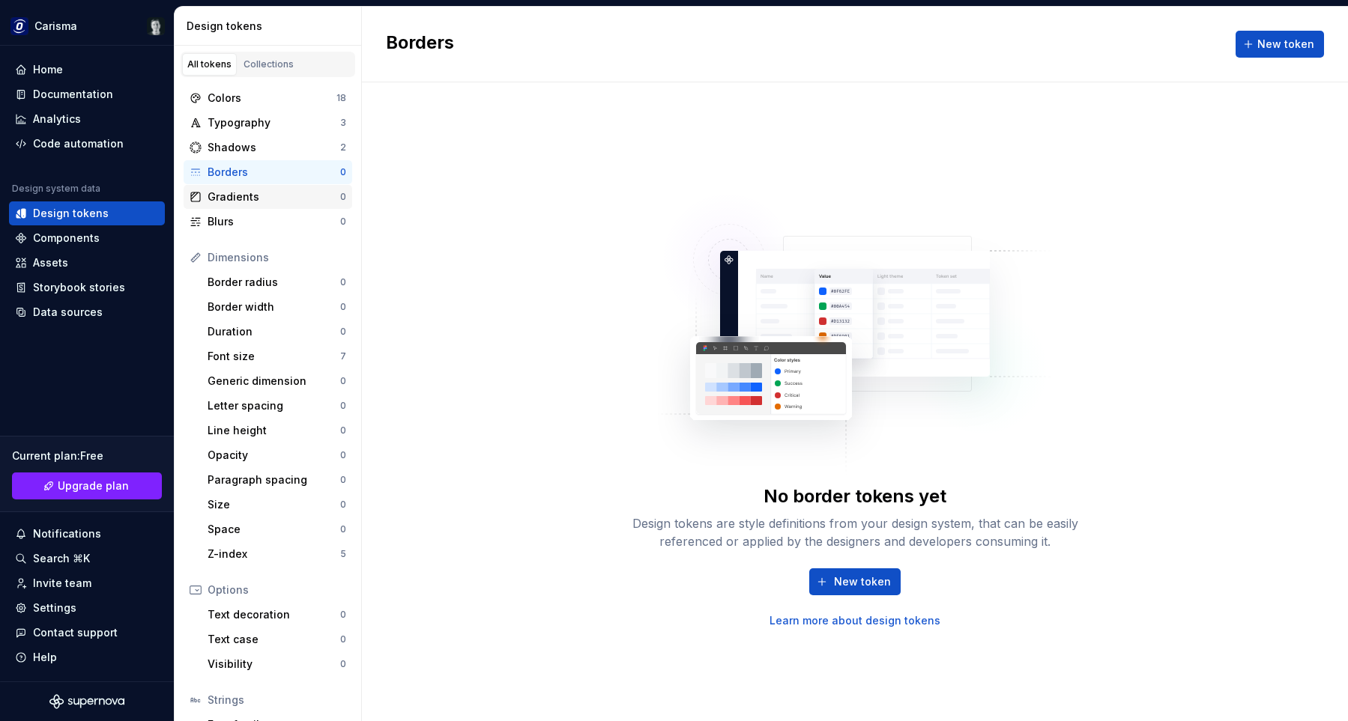
click at [242, 202] on div "Gradients" at bounding box center [274, 197] width 133 height 15
click at [242, 216] on div "Blurs" at bounding box center [274, 221] width 133 height 15
click at [273, 285] on div "Border radius" at bounding box center [274, 282] width 133 height 15
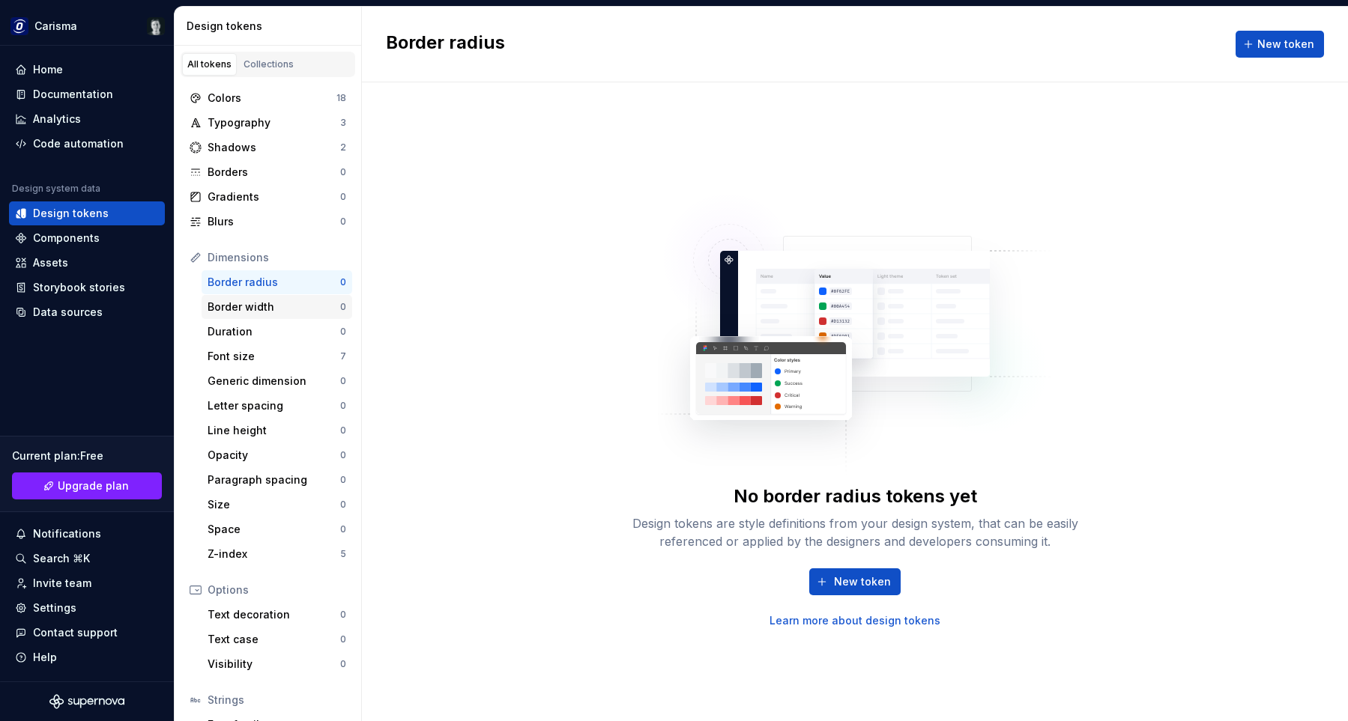
click at [264, 312] on div "Border width" at bounding box center [274, 307] width 133 height 15
click at [255, 333] on div "Duration" at bounding box center [274, 331] width 133 height 15
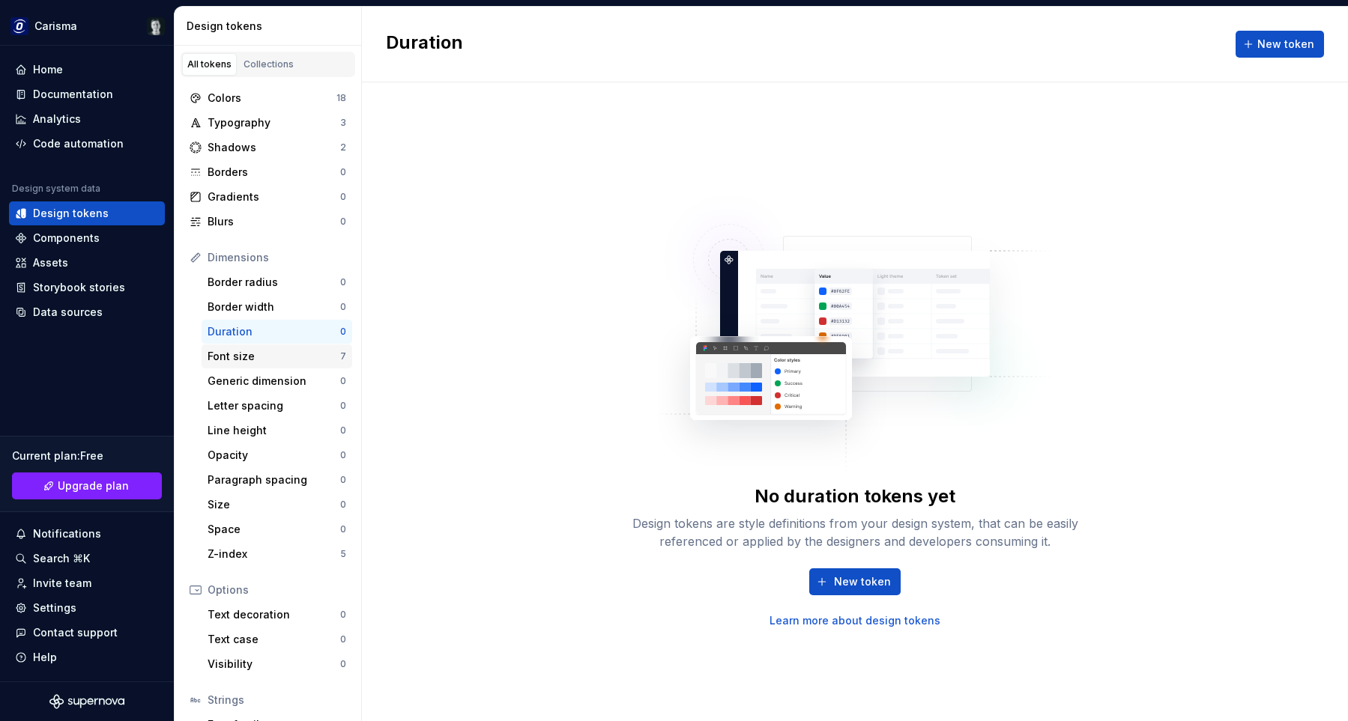
click at [254, 348] on div "Font size 7" at bounding box center [277, 357] width 151 height 24
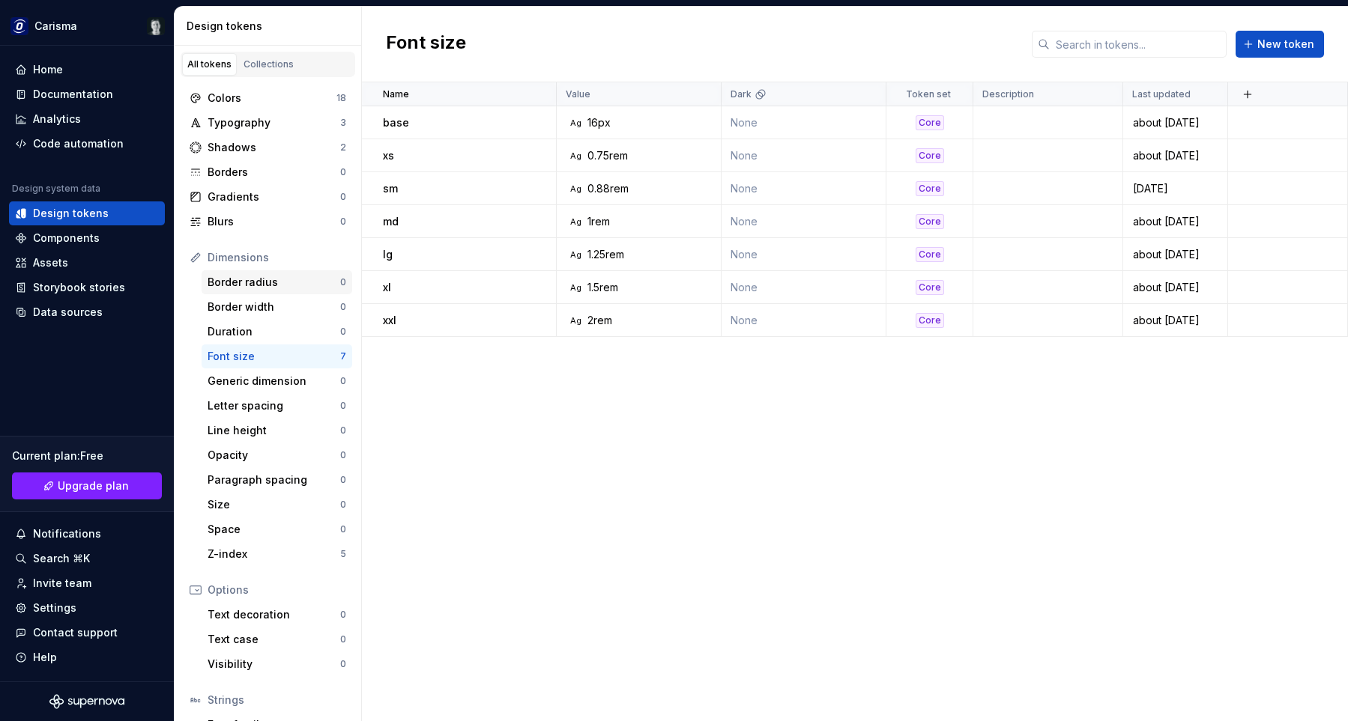
click at [267, 287] on div "Border radius" at bounding box center [274, 282] width 133 height 15
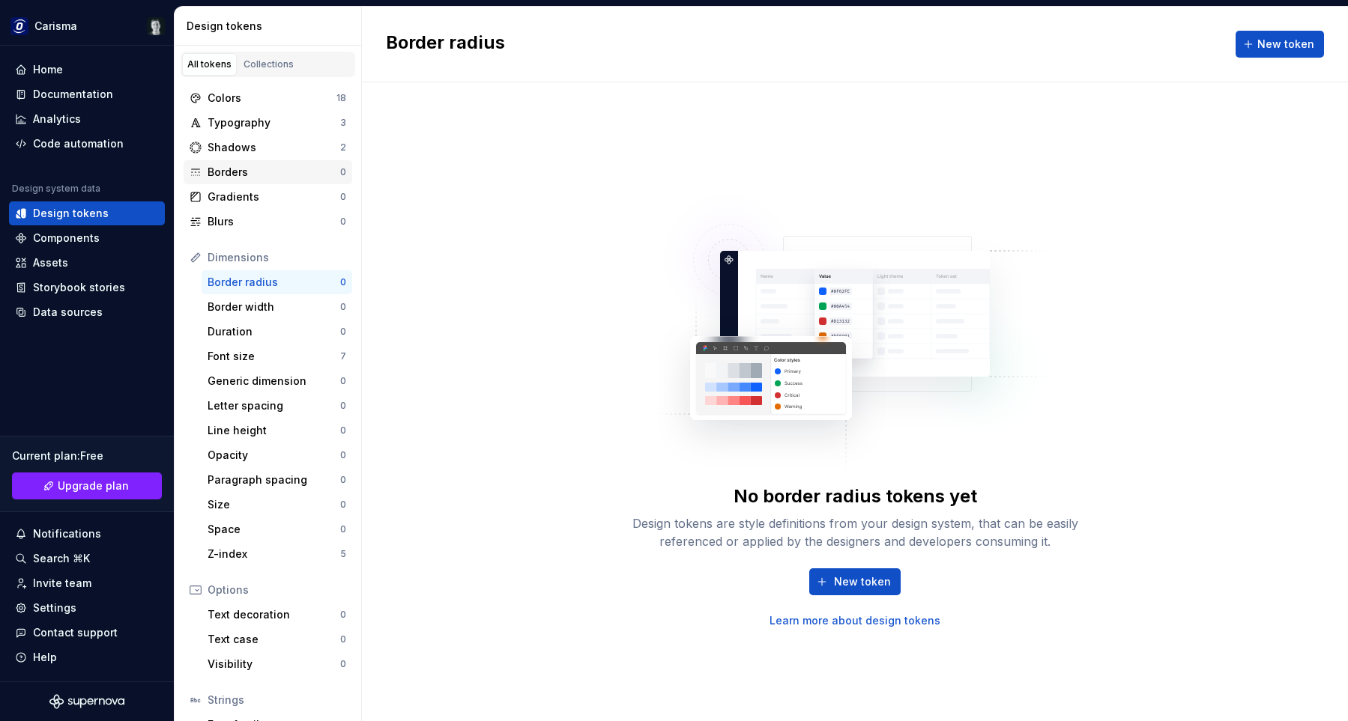
click at [271, 168] on div "Borders" at bounding box center [274, 172] width 133 height 15
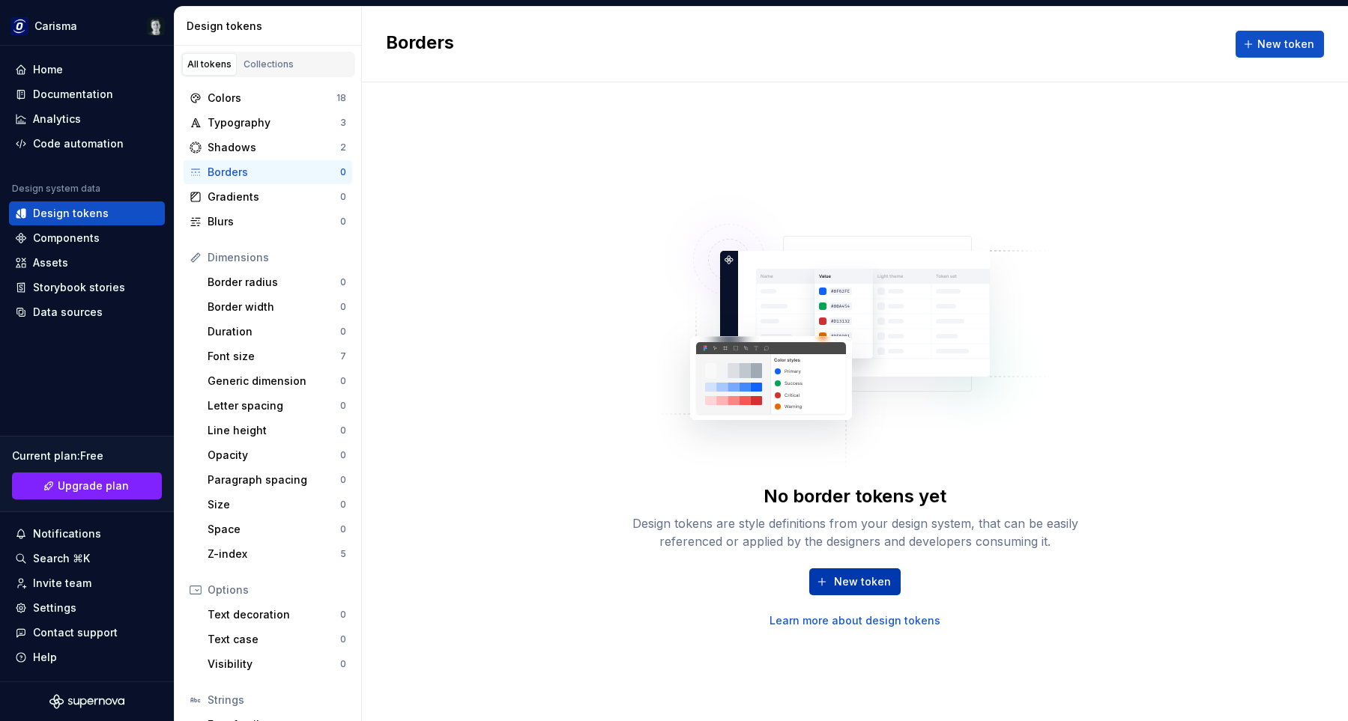
click at [840, 586] on span "New token" at bounding box center [862, 582] width 57 height 15
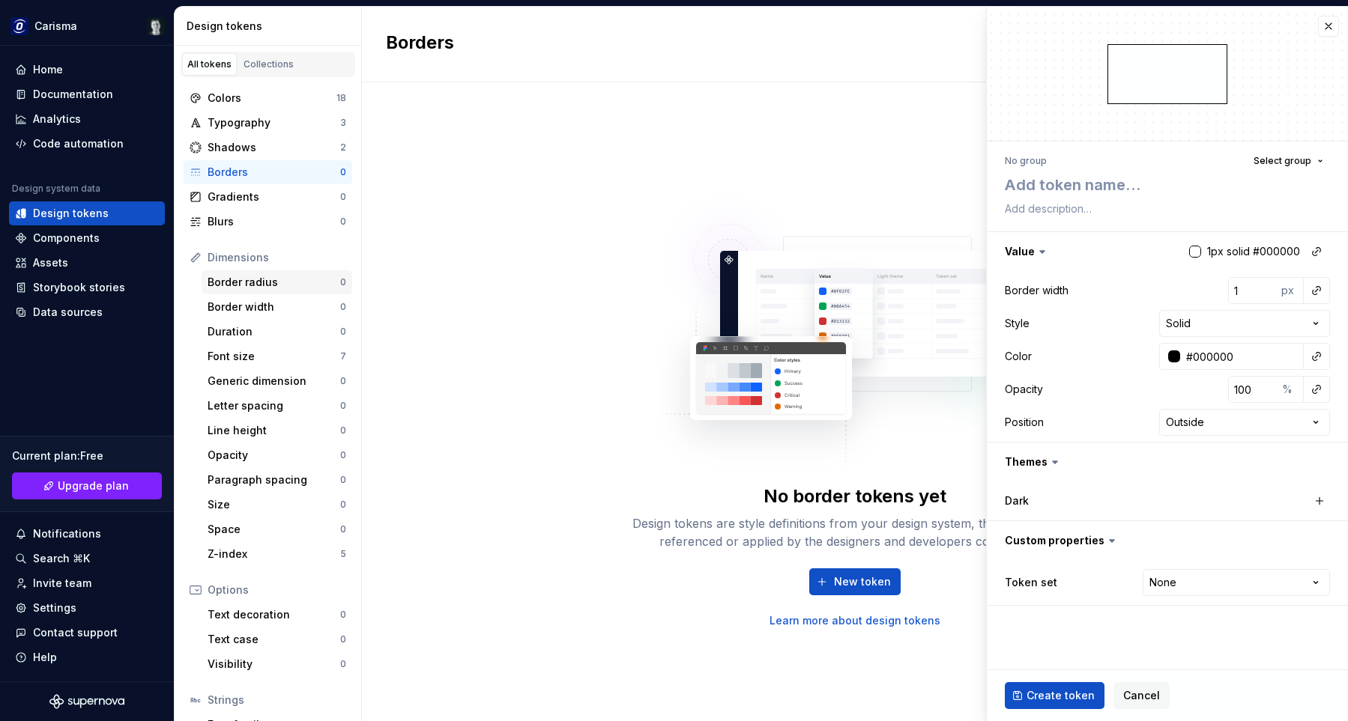
click at [273, 280] on div "Border radius" at bounding box center [274, 282] width 133 height 15
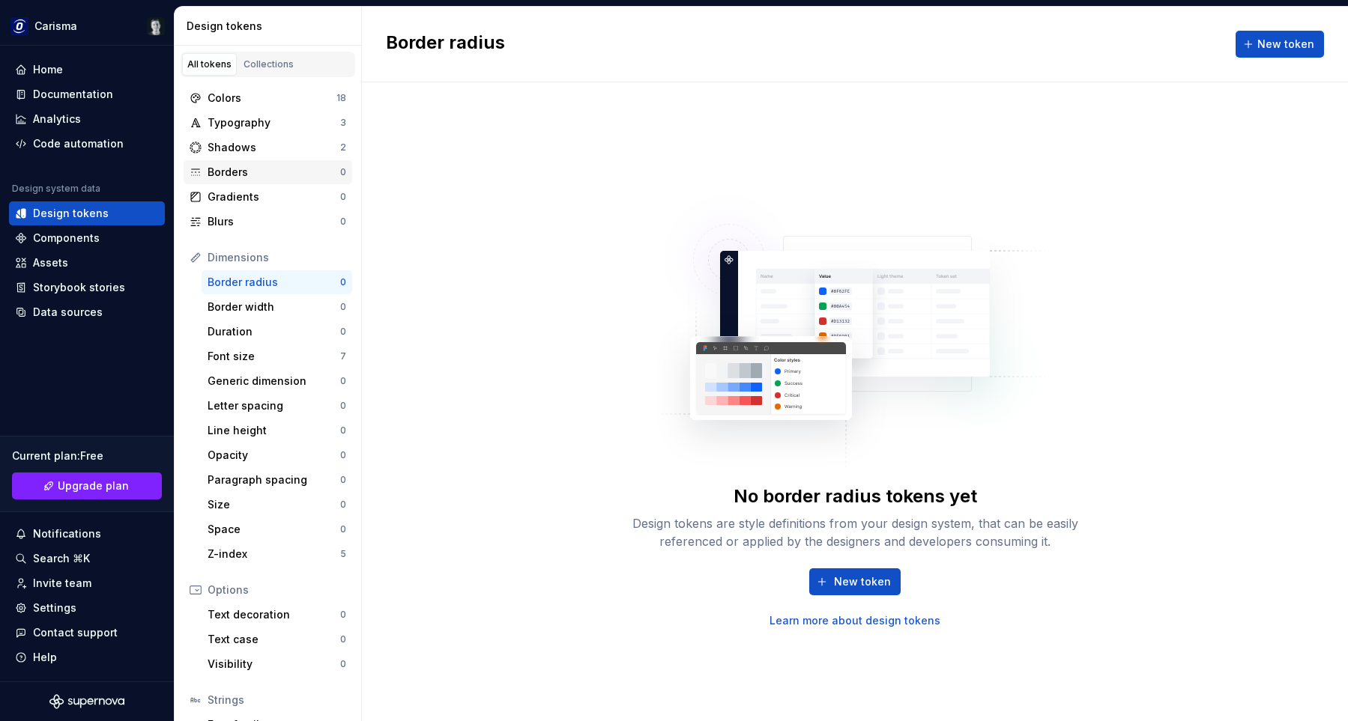
click at [272, 170] on div "Borders" at bounding box center [274, 172] width 133 height 15
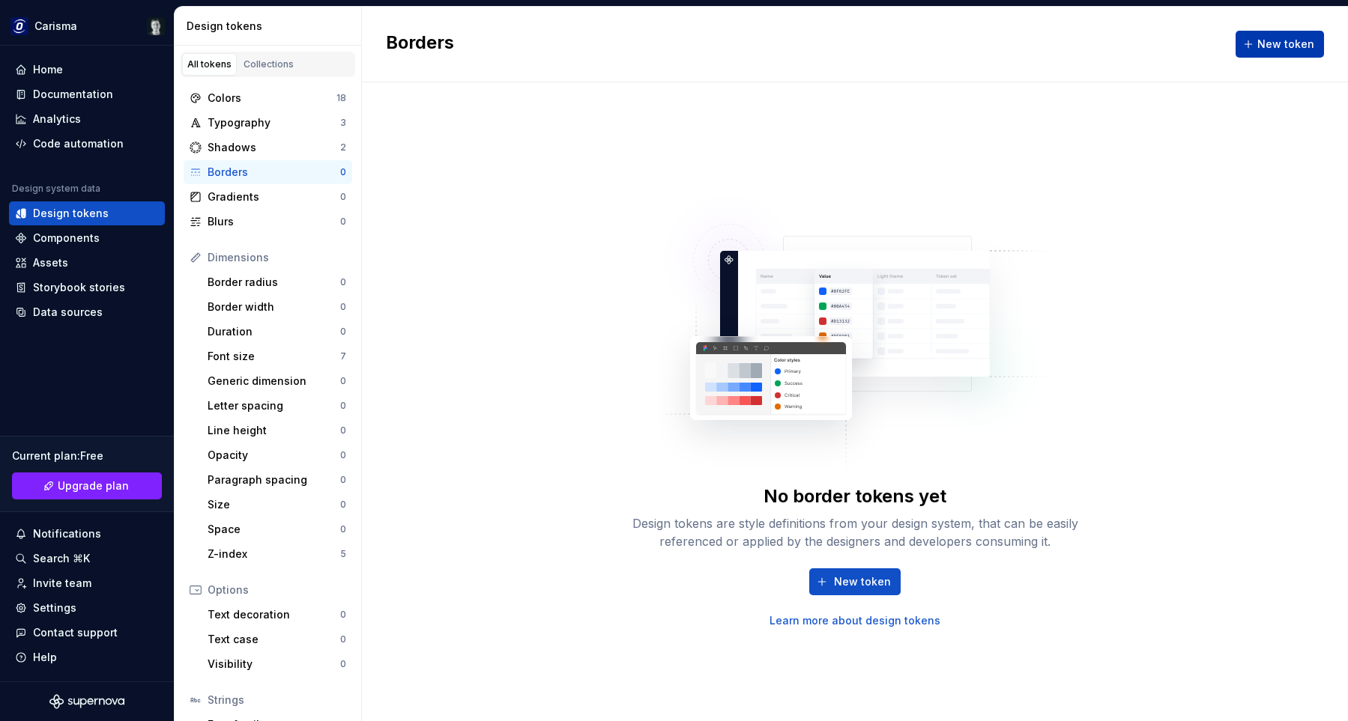
click at [1269, 31] on div "New token" at bounding box center [1279, 44] width 88 height 27
click at [1286, 43] on span "New token" at bounding box center [1285, 44] width 57 height 15
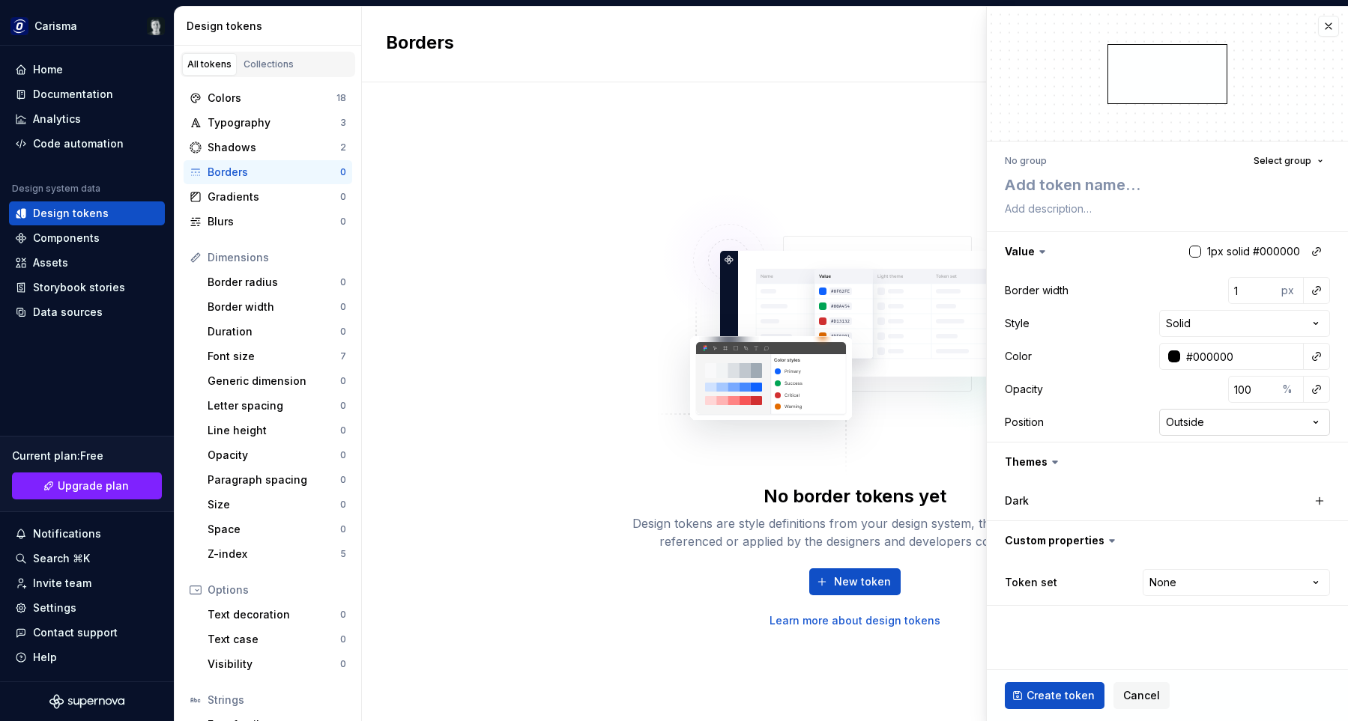
click at [1238, 418] on html "Carisma Home Documentation Analytics Code automation Design system data Design …" at bounding box center [674, 360] width 1348 height 721
click at [267, 193] on div "Gradients" at bounding box center [274, 197] width 133 height 15
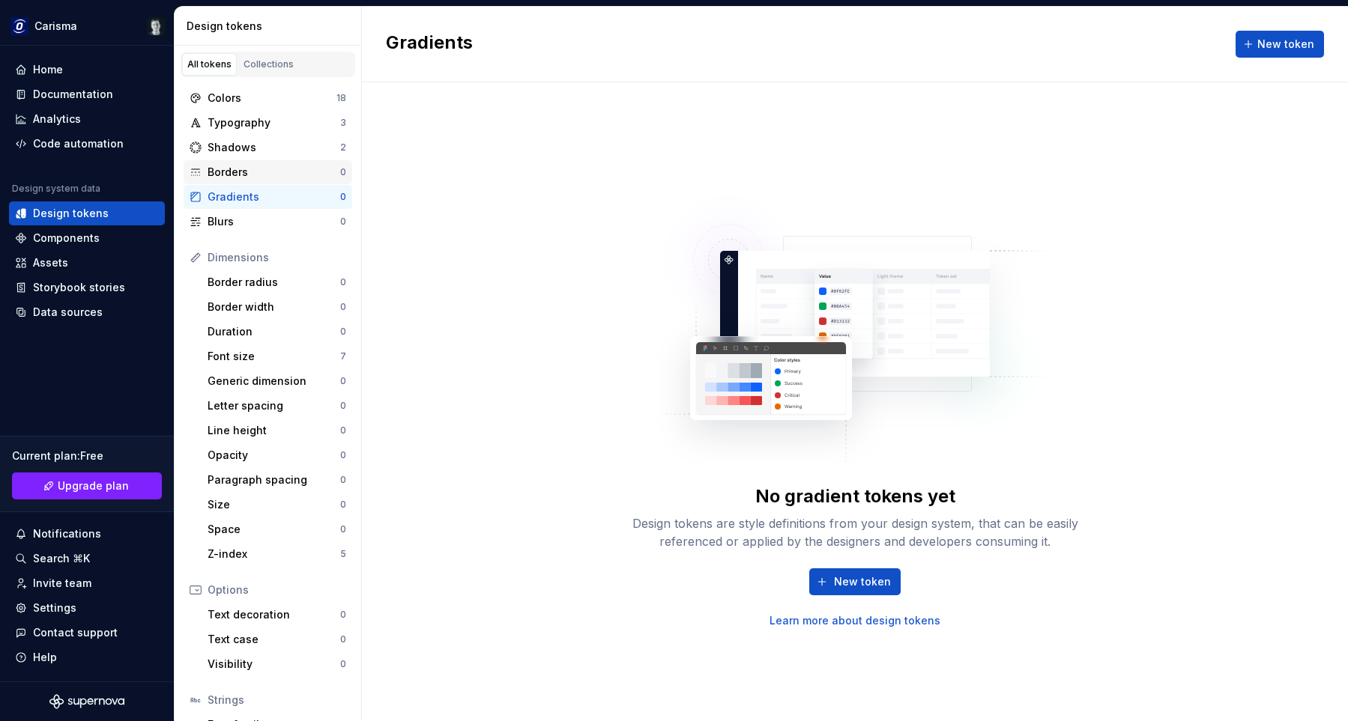
click at [267, 166] on div "Borders" at bounding box center [274, 172] width 133 height 15
click at [261, 176] on div "Borders" at bounding box center [274, 172] width 133 height 15
click at [274, 306] on div "Border width" at bounding box center [274, 307] width 133 height 15
click at [297, 187] on div "Gradients 0" at bounding box center [268, 197] width 169 height 24
click at [285, 306] on div "Border width" at bounding box center [274, 307] width 133 height 15
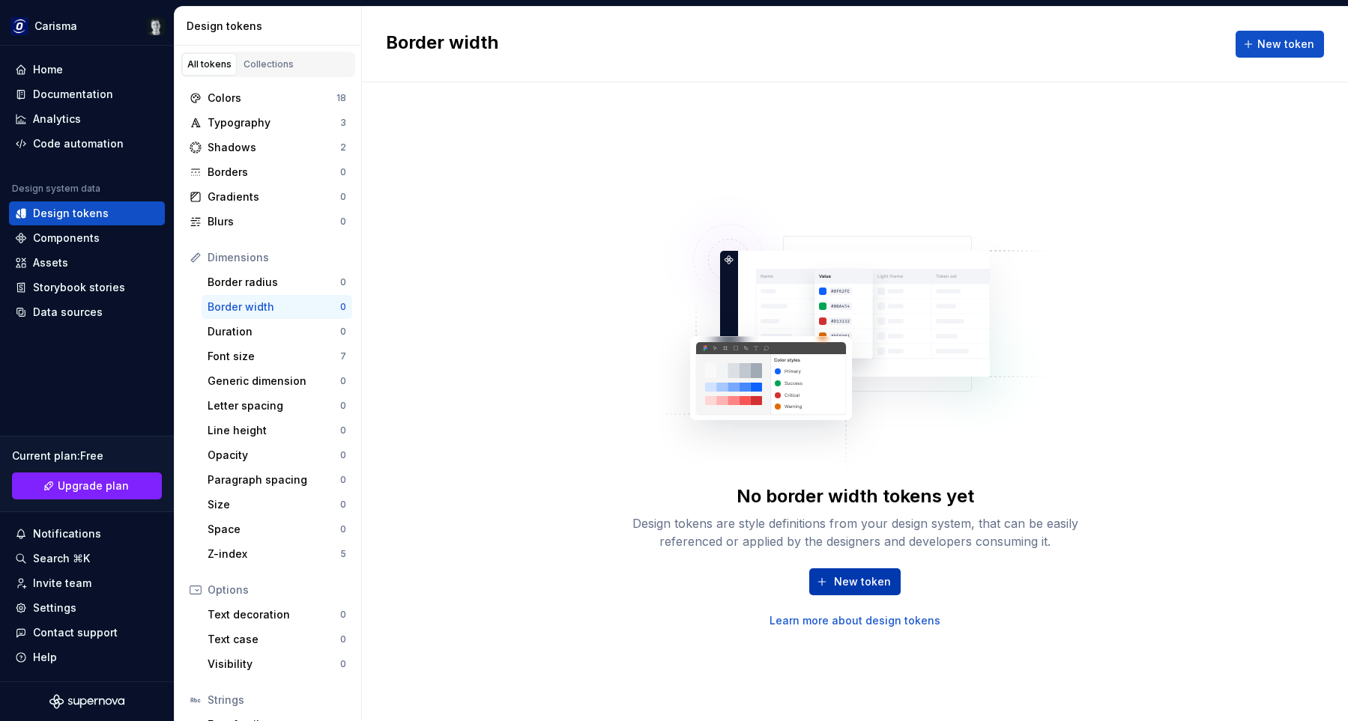
click at [864, 587] on span "New token" at bounding box center [862, 582] width 57 height 15
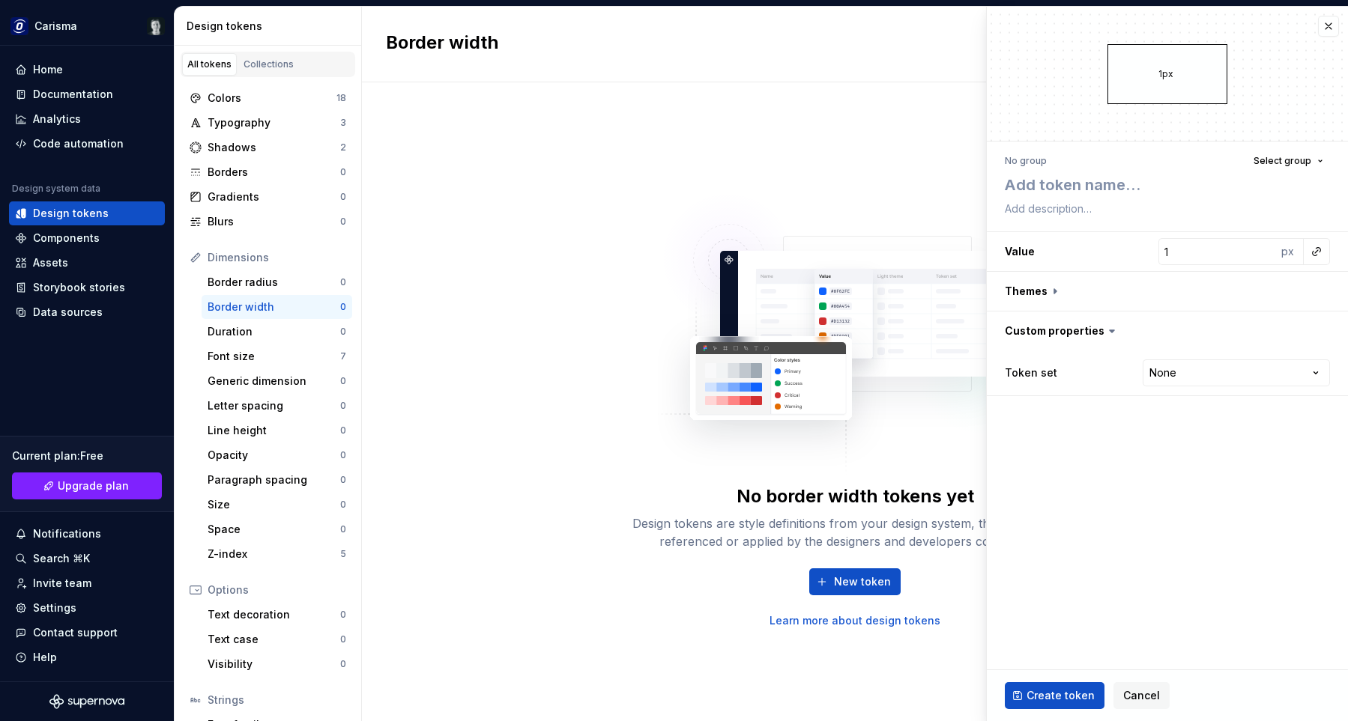
click at [666, 237] on img at bounding box center [855, 326] width 394 height 300
click at [288, 198] on div "Gradients" at bounding box center [274, 197] width 133 height 15
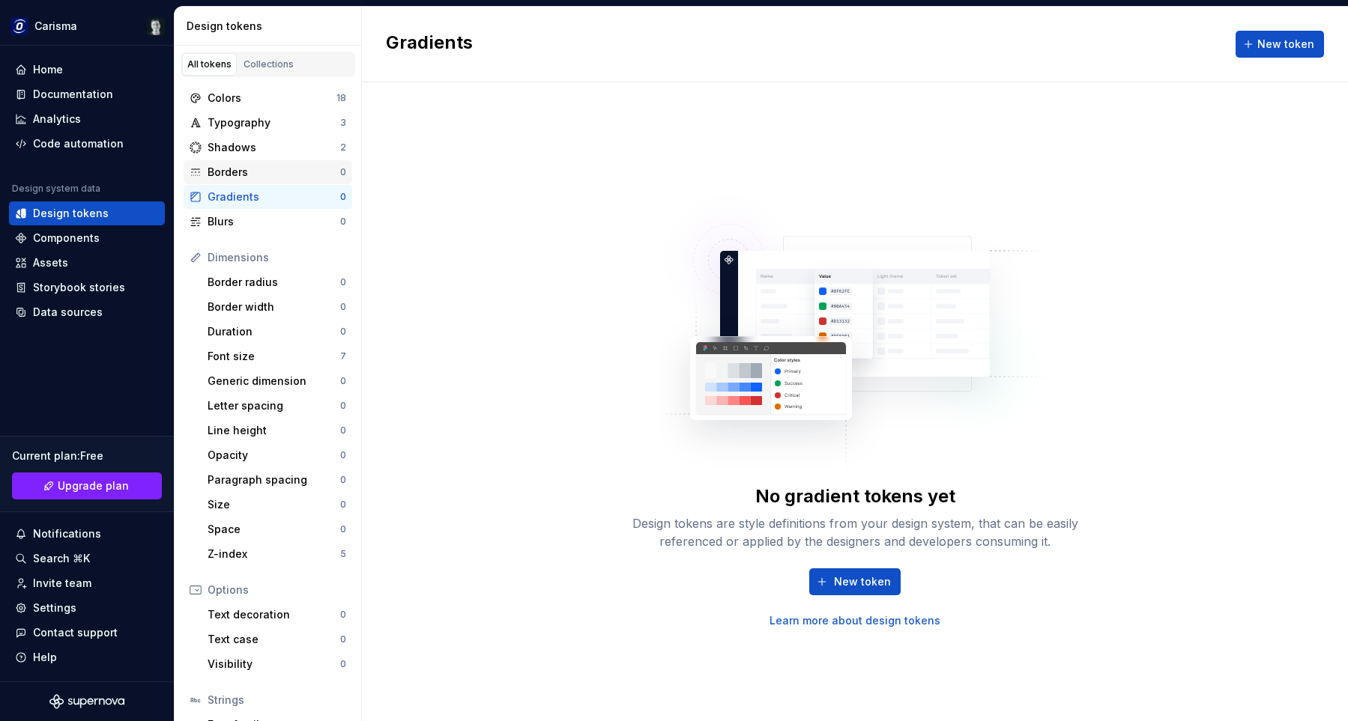
click at [285, 176] on div "Borders" at bounding box center [274, 172] width 133 height 15
click at [300, 282] on div "Border radius" at bounding box center [274, 282] width 133 height 15
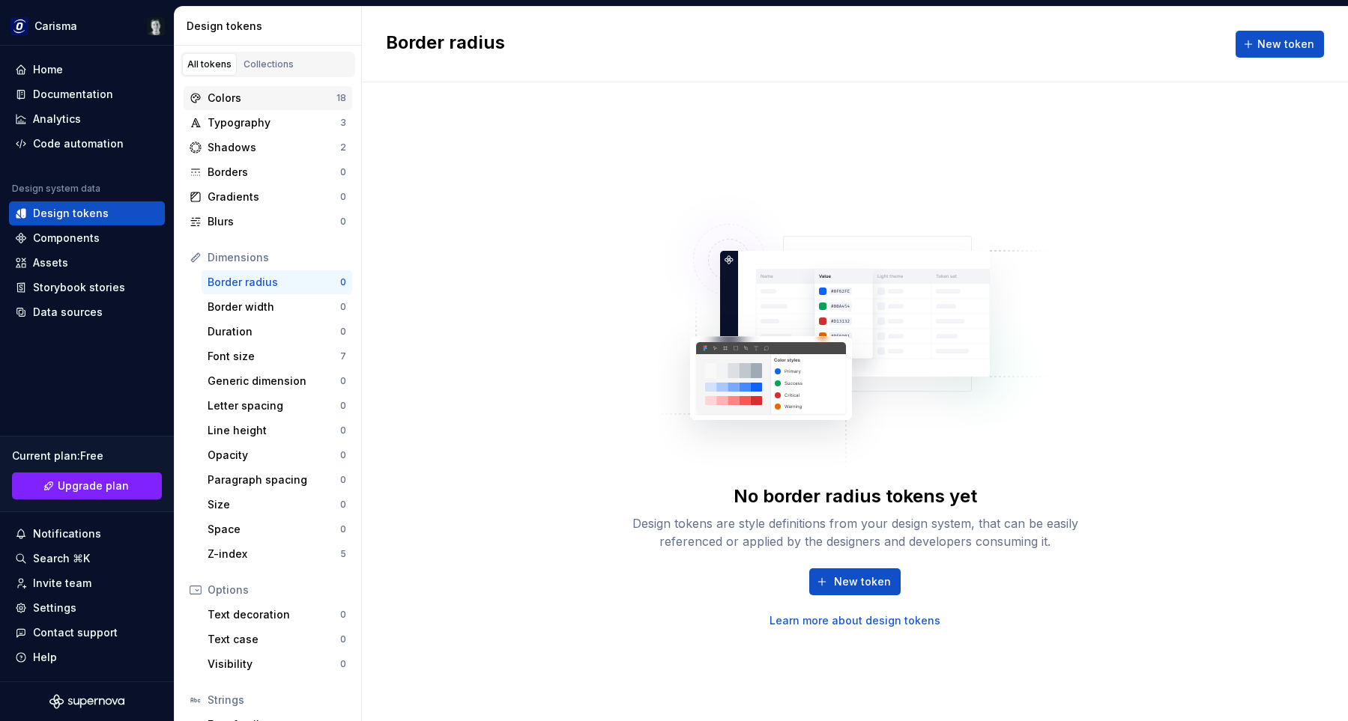
click at [243, 88] on div "Colors 18" at bounding box center [268, 98] width 169 height 24
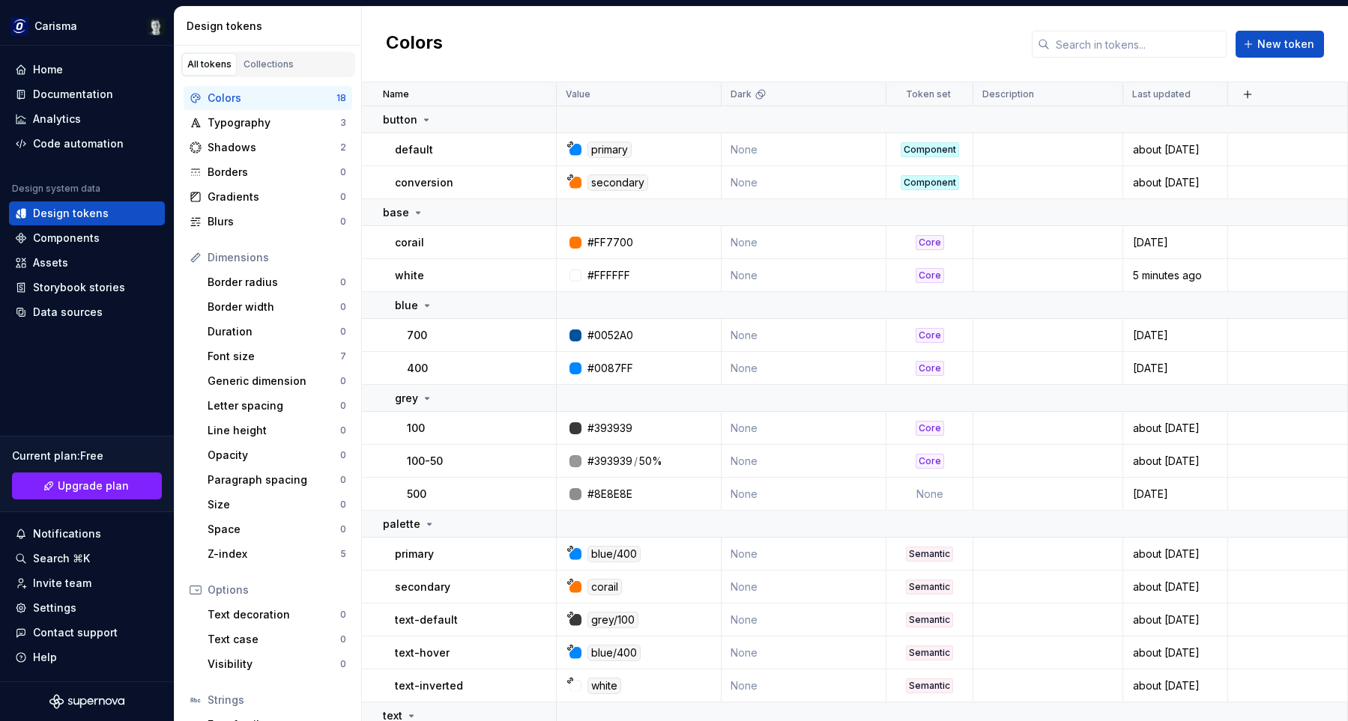
click at [862, 46] on div "Colors New token" at bounding box center [855, 45] width 986 height 76
click at [742, 34] on div "Colors New token" at bounding box center [855, 45] width 986 height 76
click at [89, 149] on div "Code automation" at bounding box center [78, 143] width 91 height 15
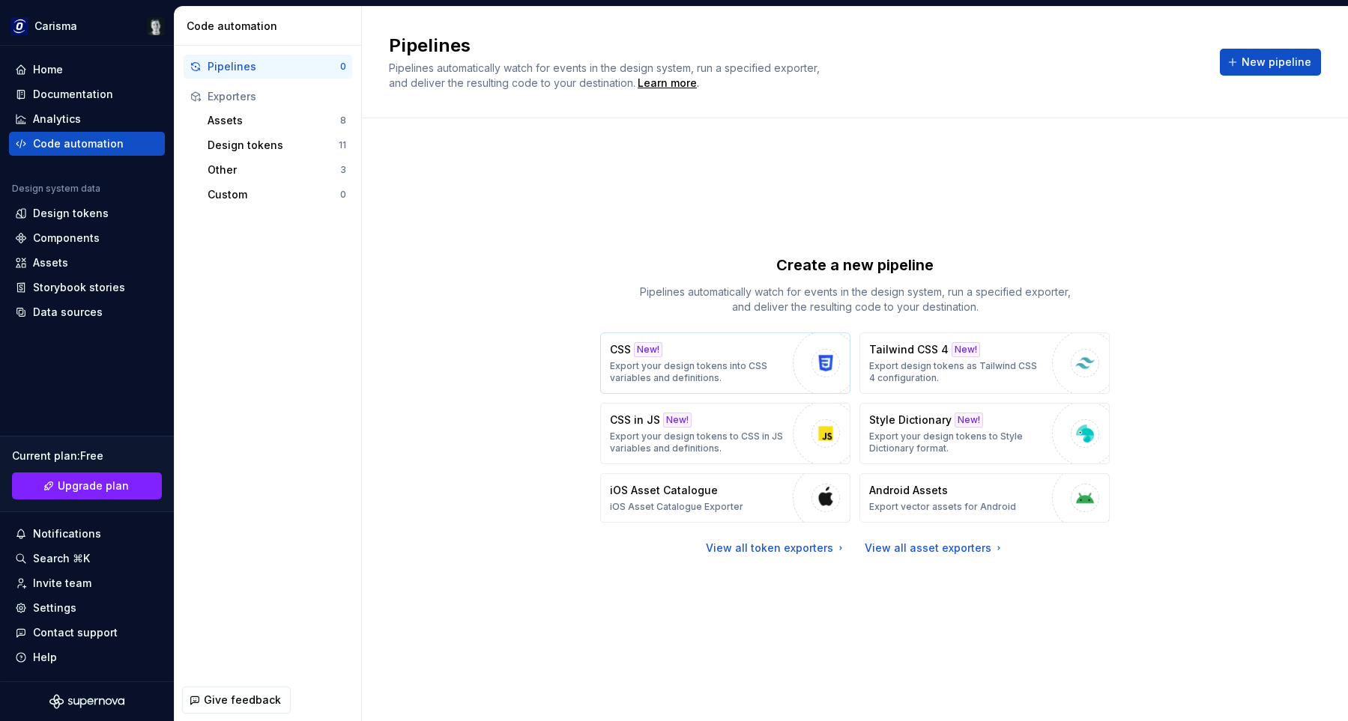
click at [712, 361] on p "Export your design tokens into CSS variables and definitions." at bounding box center [697, 372] width 175 height 24
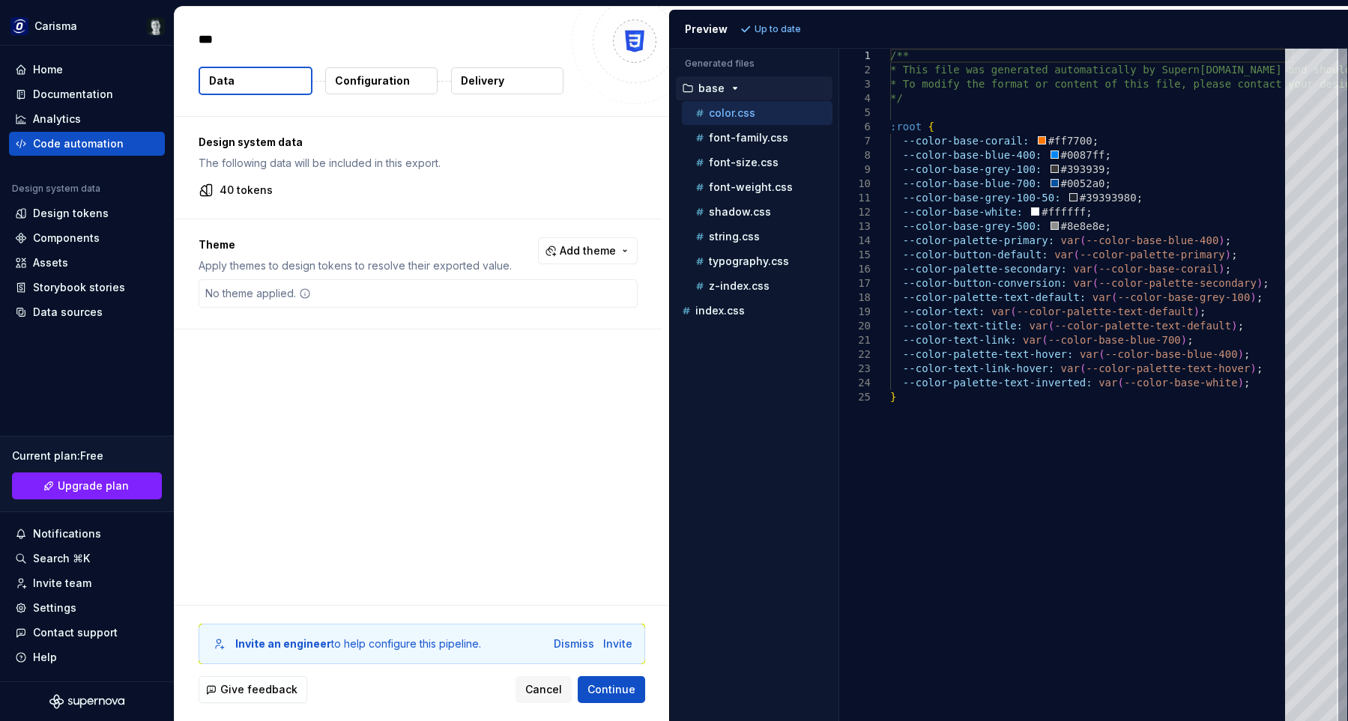
type textarea "*"
click at [541, 681] on button "Cancel" at bounding box center [543, 690] width 56 height 27
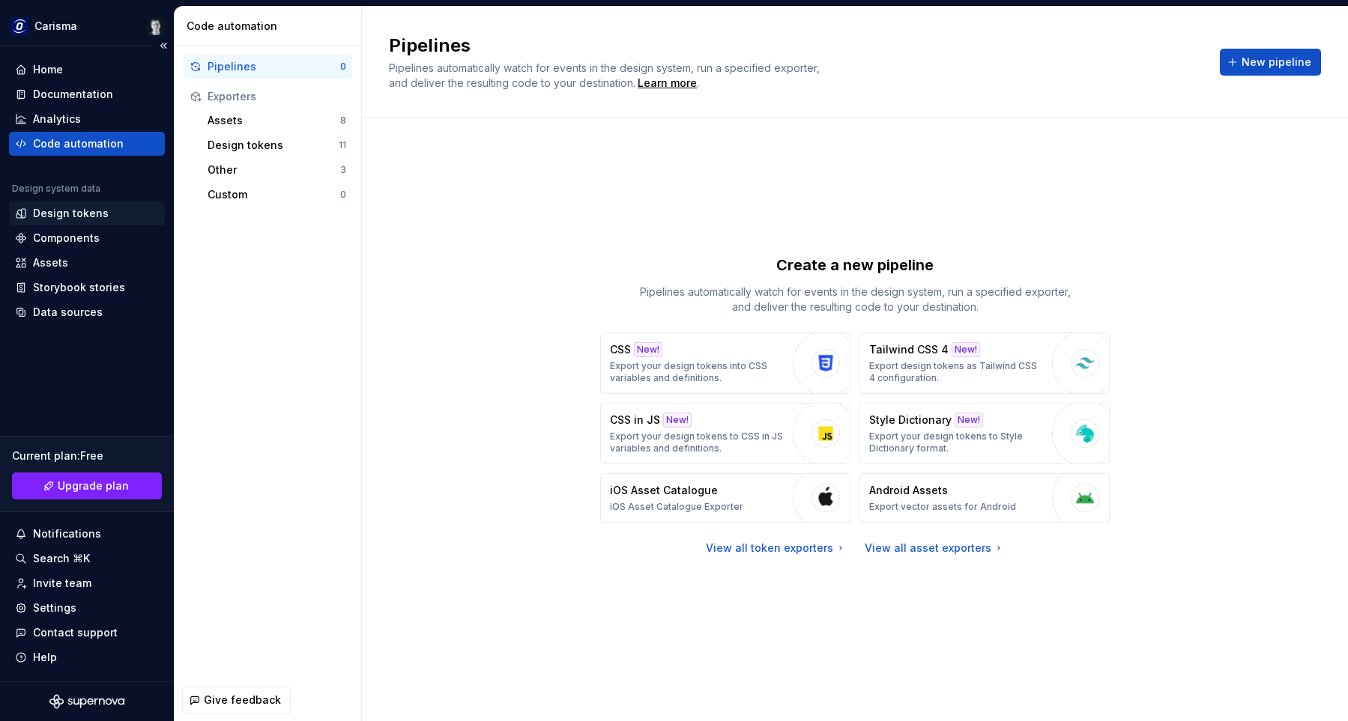
click at [100, 205] on div "Design tokens" at bounding box center [87, 214] width 156 height 24
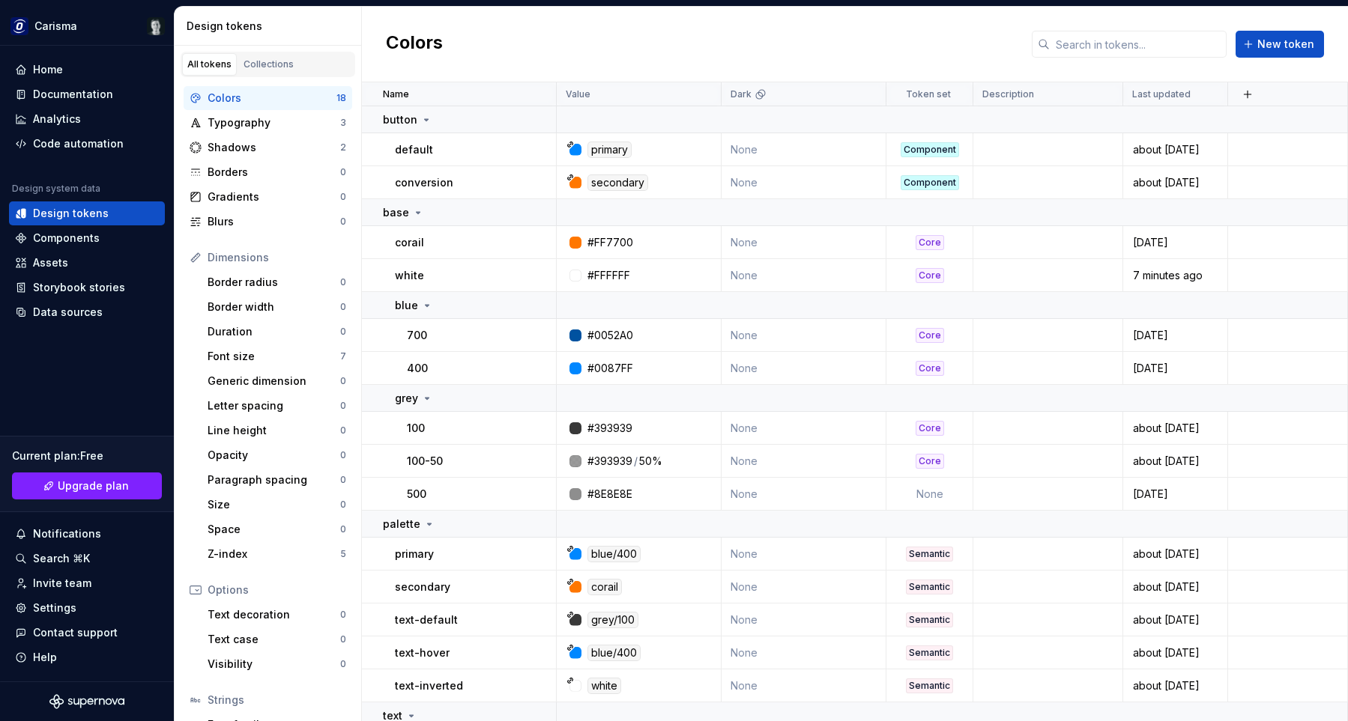
click at [674, 43] on div "Colors New token" at bounding box center [855, 45] width 986 height 76
click at [739, 31] on div "Colors New token" at bounding box center [855, 45] width 986 height 76
click at [732, 33] on div "Colors New token" at bounding box center [855, 45] width 986 height 76
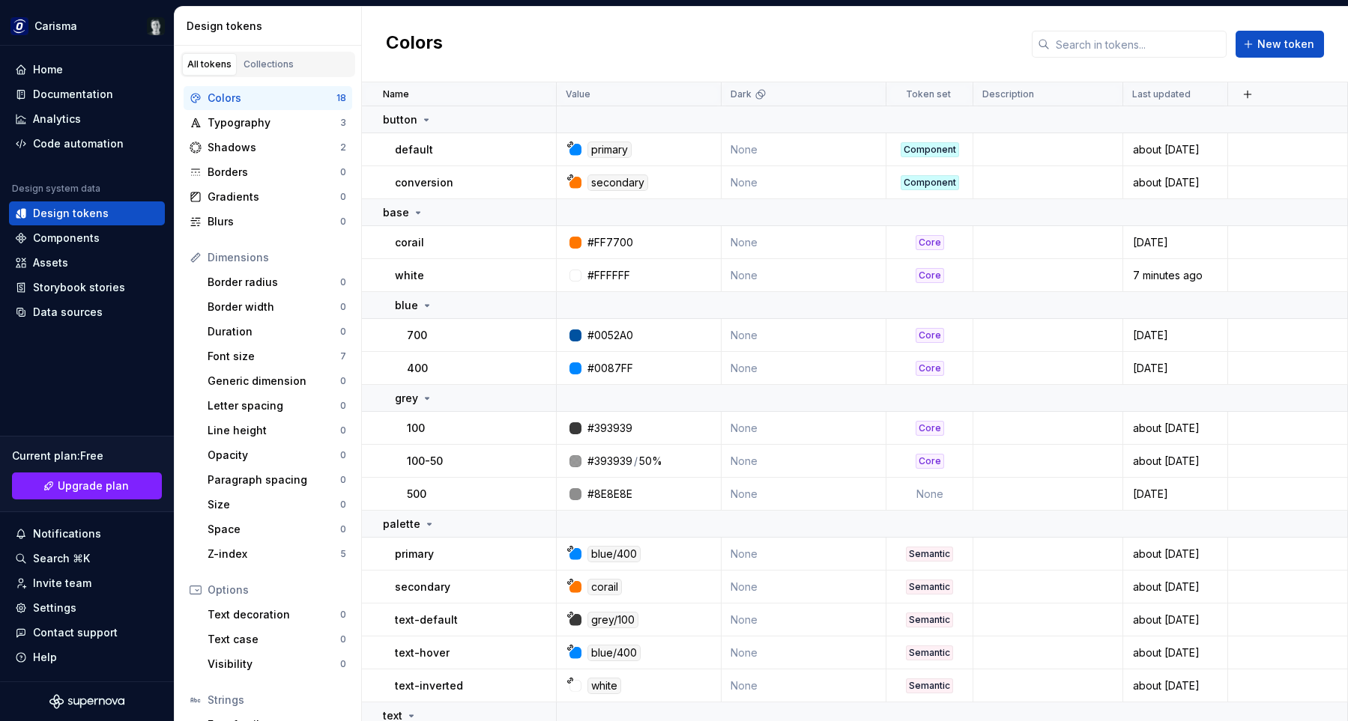
click at [732, 33] on div "Colors New token" at bounding box center [855, 45] width 986 height 76
